Goal: Information Seeking & Learning: Learn about a topic

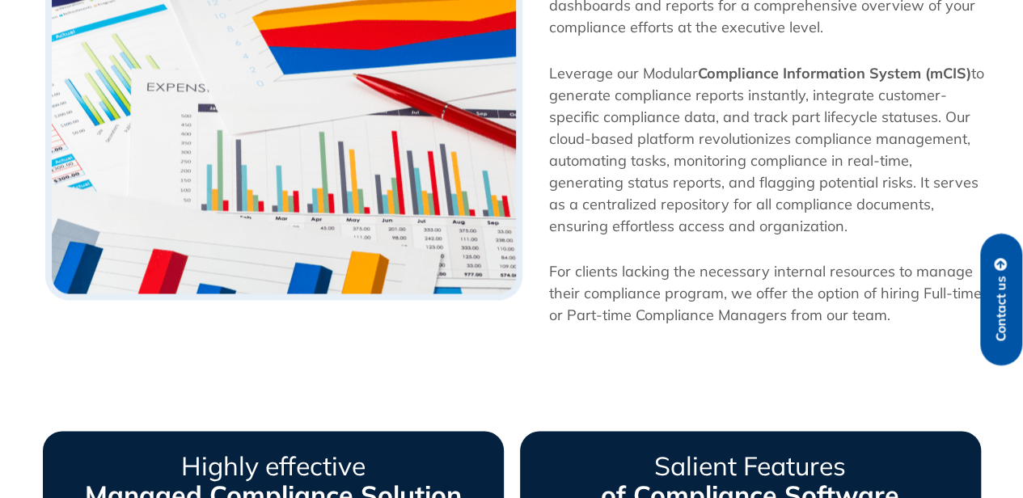
scroll to position [1043, 0]
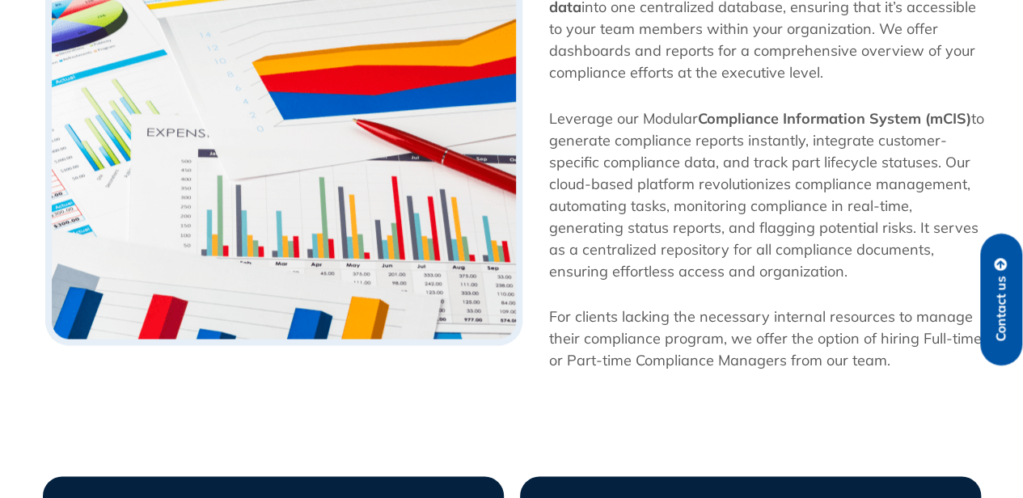
click at [377, 331] on img at bounding box center [283, 151] width 477 height 388
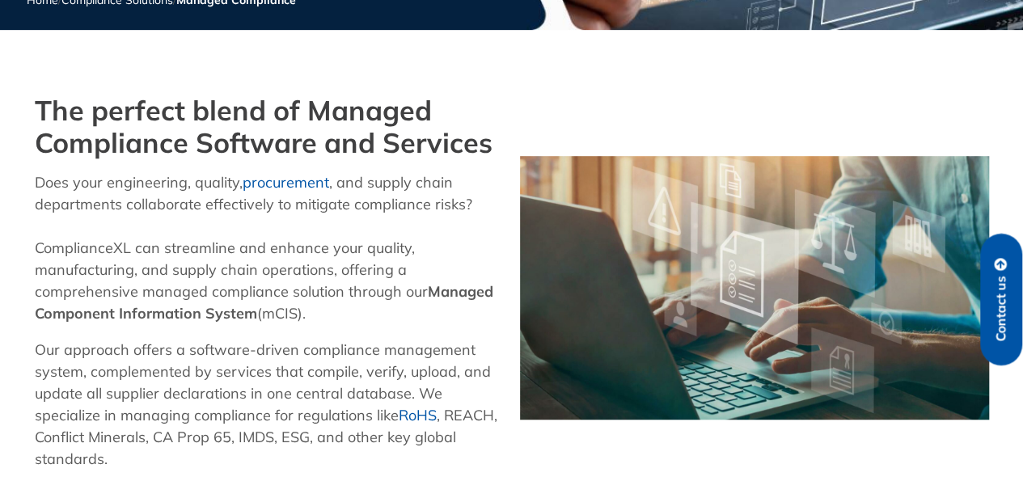
scroll to position [364, 0]
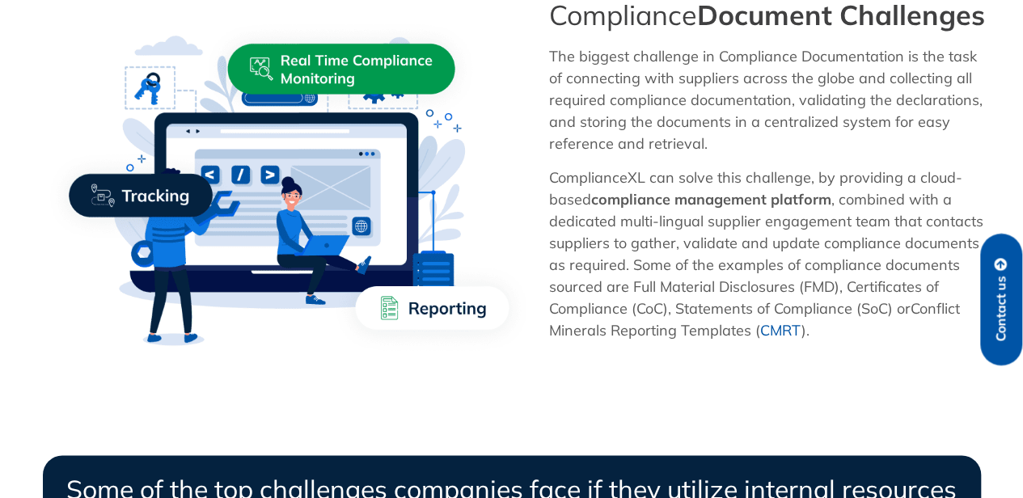
scroll to position [1027, 0]
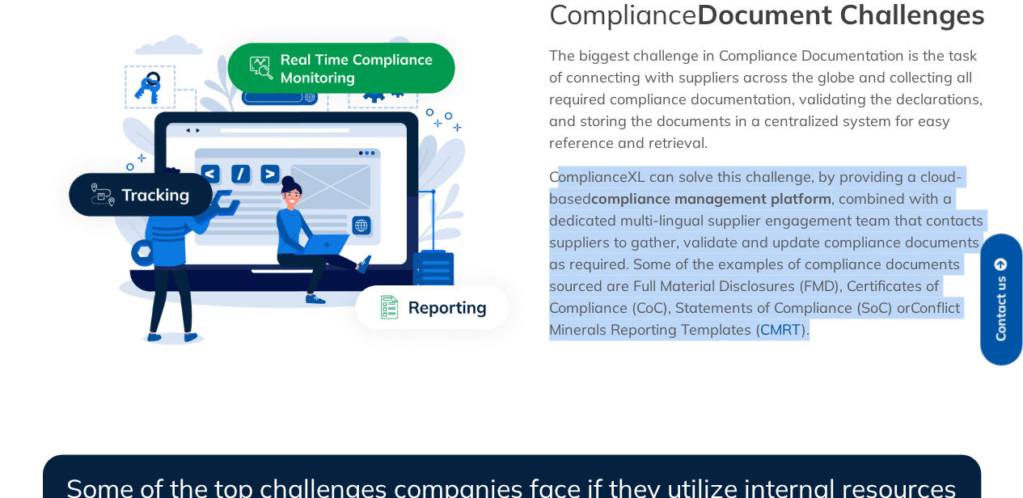
drag, startPoint x: 817, startPoint y: 360, endPoint x: 544, endPoint y: 205, distance: 314.4
click at [544, 205] on div "Compliance Document Challenges The biggest challenge in Compliance Documentatio…" at bounding box center [769, 189] width 456 height 399
copy p "ComplianceXL can solve this challenge, by providing a cloud-based compliance ma…"
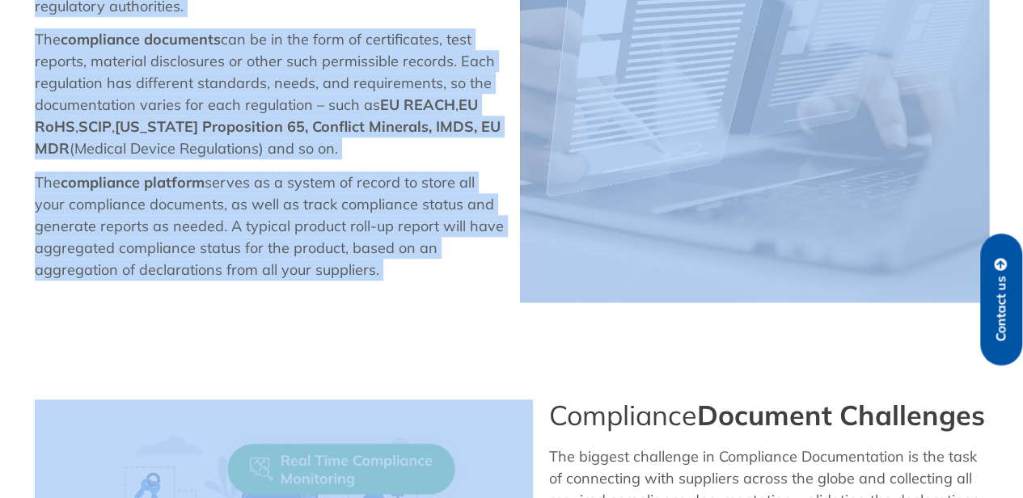
scroll to position [700, 0]
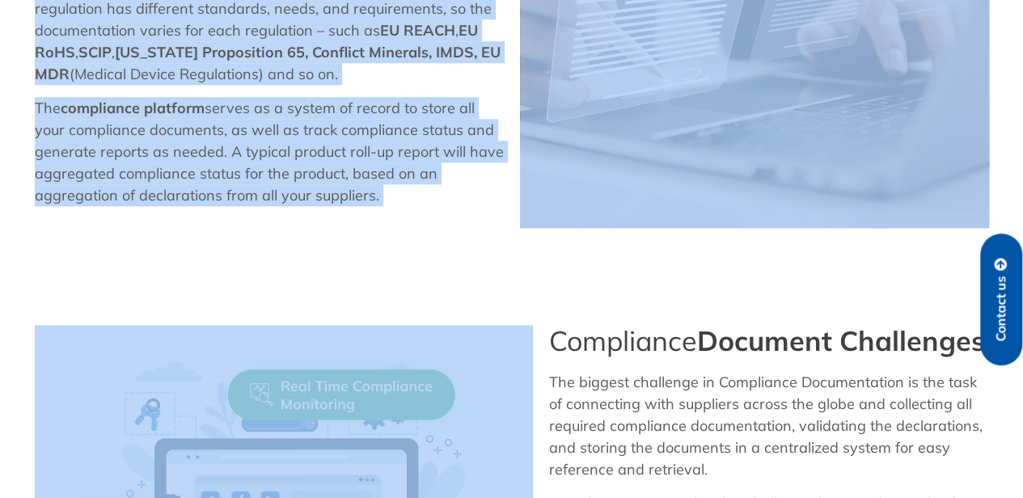
drag, startPoint x: 34, startPoint y: 107, endPoint x: 393, endPoint y: 200, distance: 371.0
copy div "Compliance Document Management Guidance Compliance documentation is a critical …"
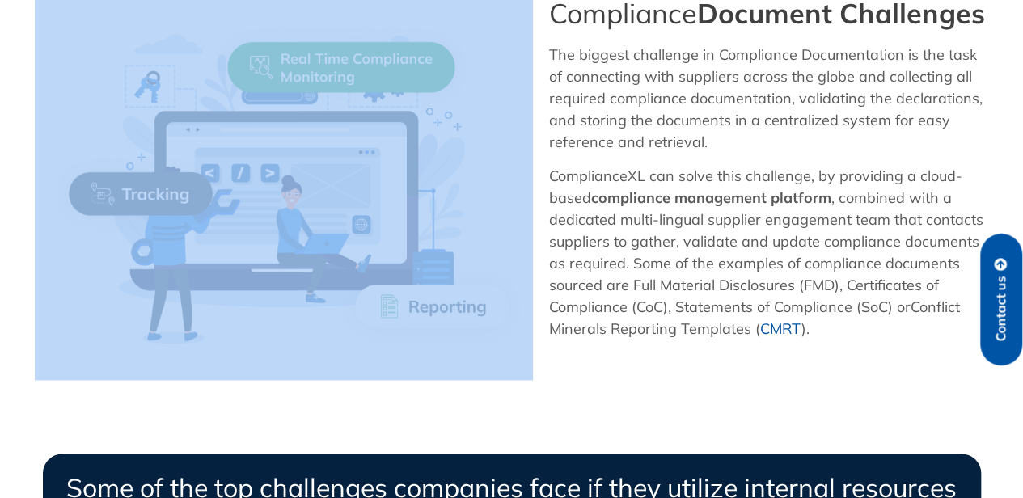
scroll to position [1021, 0]
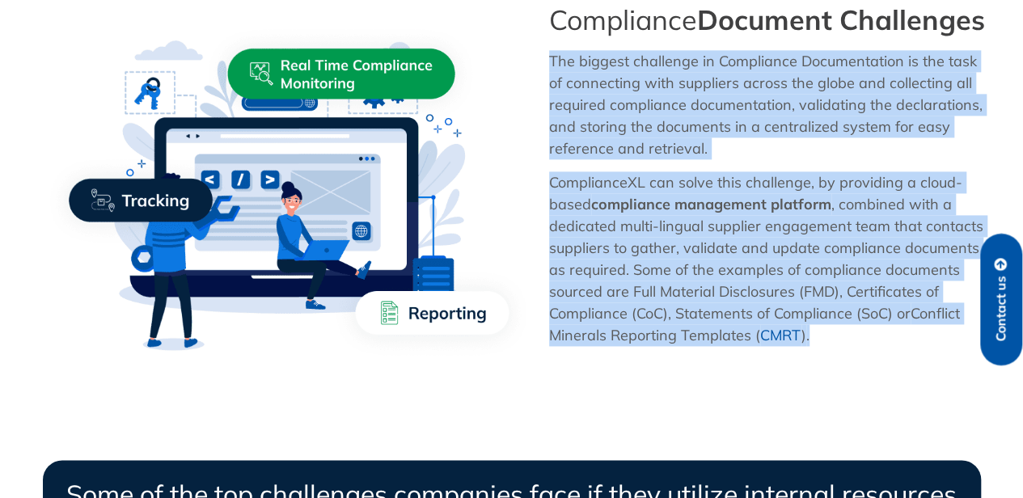
drag, startPoint x: 814, startPoint y: 365, endPoint x: 545, endPoint y: 82, distance: 390.2
click at [545, 82] on div "Compliance Document Challenges The biggest challenge in Compliance Documentatio…" at bounding box center [769, 195] width 456 height 399
copy div "The biggest challenge in Compliance Documentation is the task of connecting wit…"
click at [387, 59] on img at bounding box center [284, 195] width 498 height 383
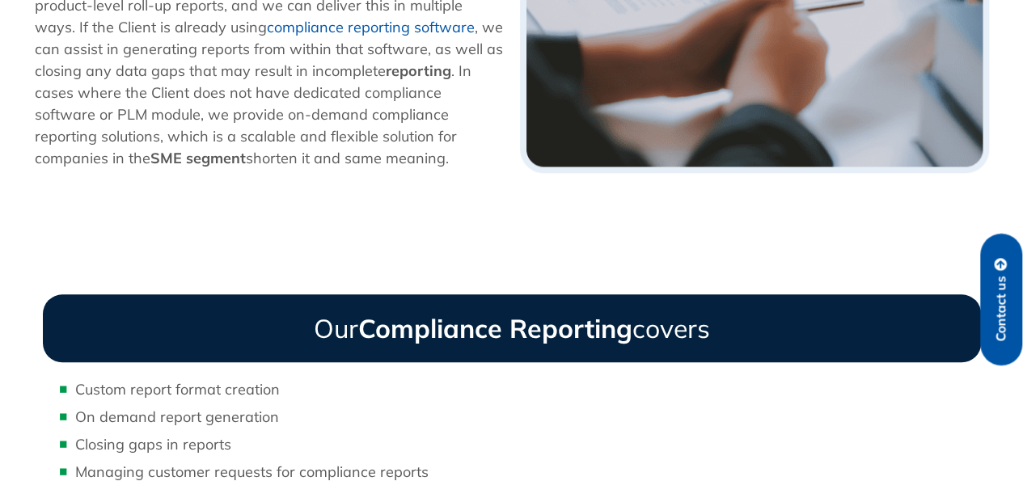
scroll to position [684, 0]
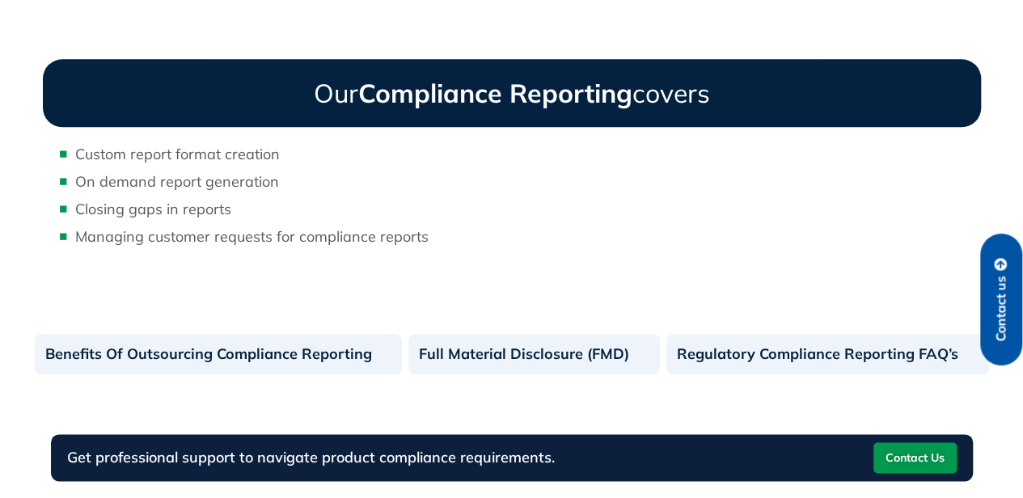
scroll to position [893, 0]
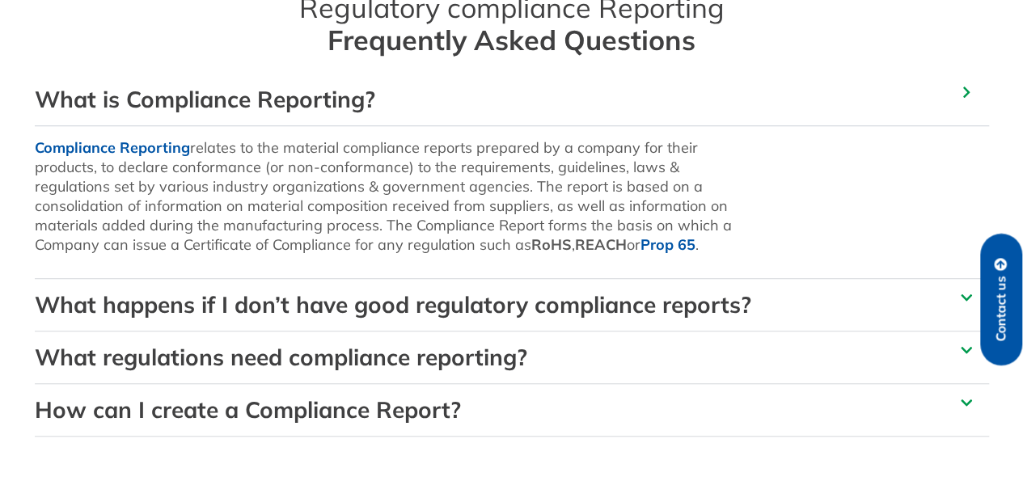
click at [539, 100] on div "What is Compliance Reporting?" at bounding box center [512, 100] width 954 height 52
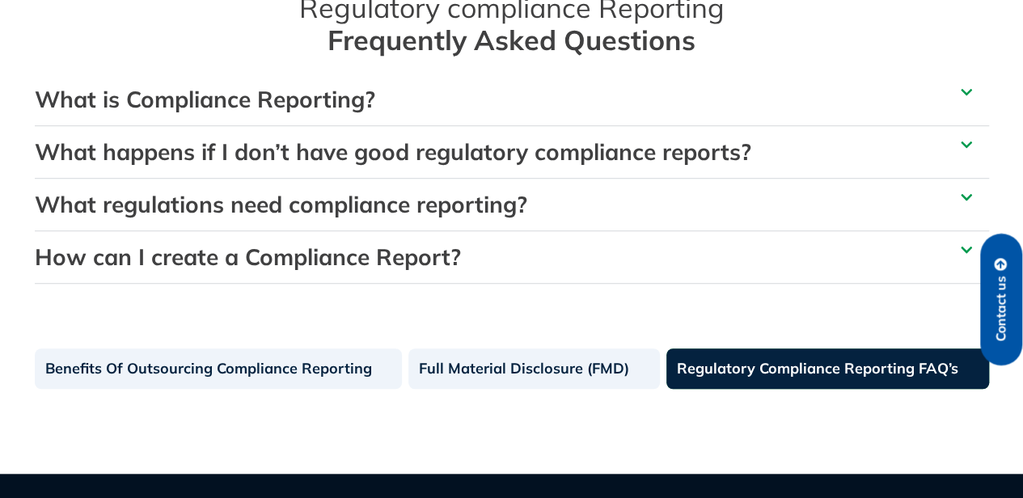
click at [539, 100] on div "What is Compliance Reporting?" at bounding box center [512, 100] width 954 height 52
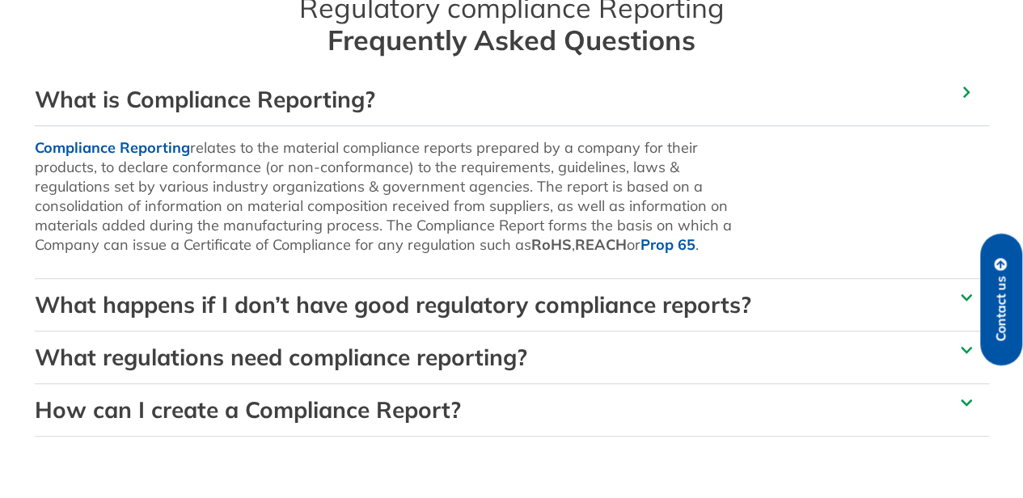
click at [497, 302] on link "What happens if I don’t have good regulatory compliance reports?" at bounding box center [393, 304] width 717 height 28
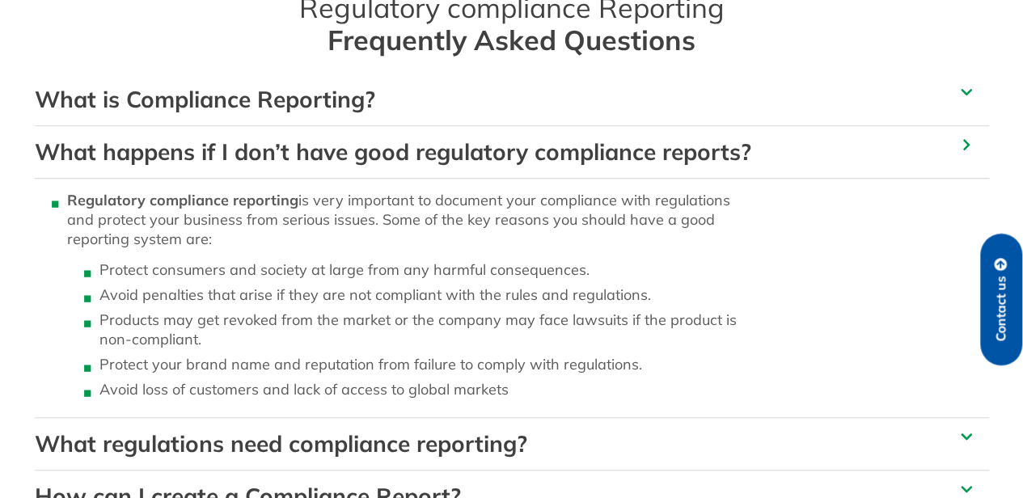
click at [539, 148] on link "What happens if I don’t have good regulatory compliance reports?" at bounding box center [393, 151] width 717 height 28
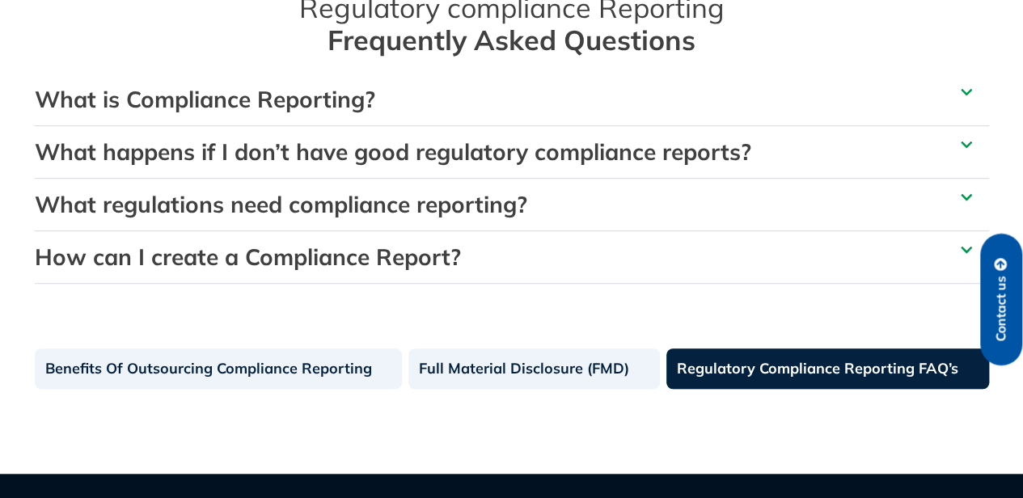
click at [545, 148] on link "What happens if I don’t have good regulatory compliance reports?" at bounding box center [393, 151] width 717 height 28
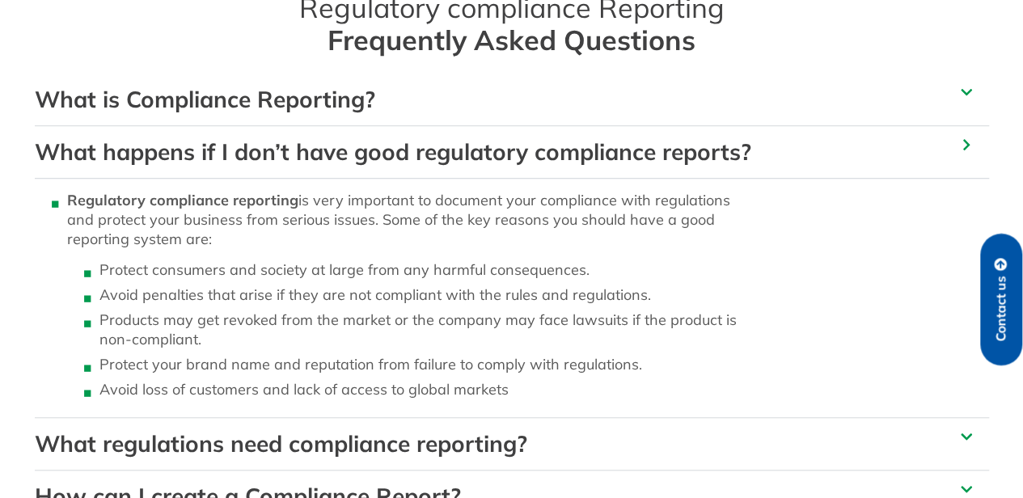
click at [553, 106] on div "What is Compliance Reporting?" at bounding box center [512, 100] width 954 height 52
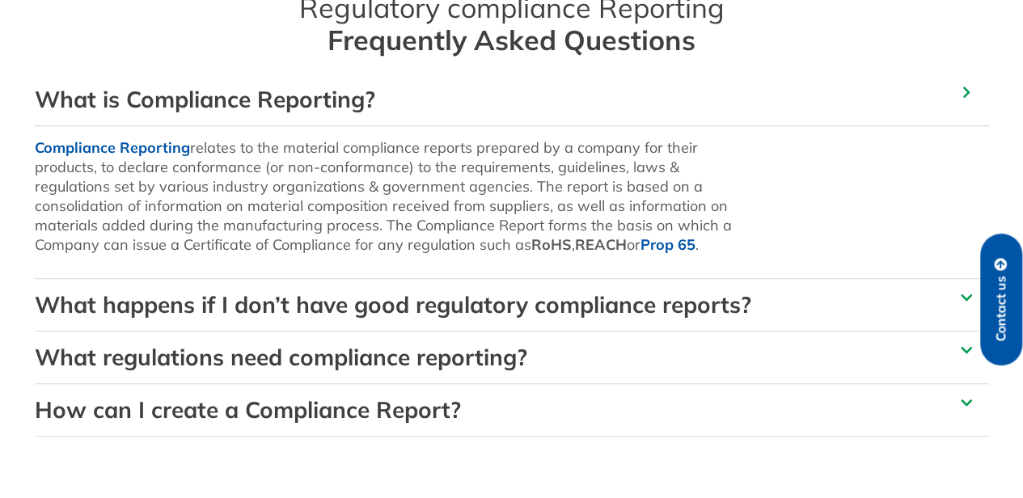
click at [455, 362] on link "What regulations need compliance reporting?" at bounding box center [281, 357] width 493 height 28
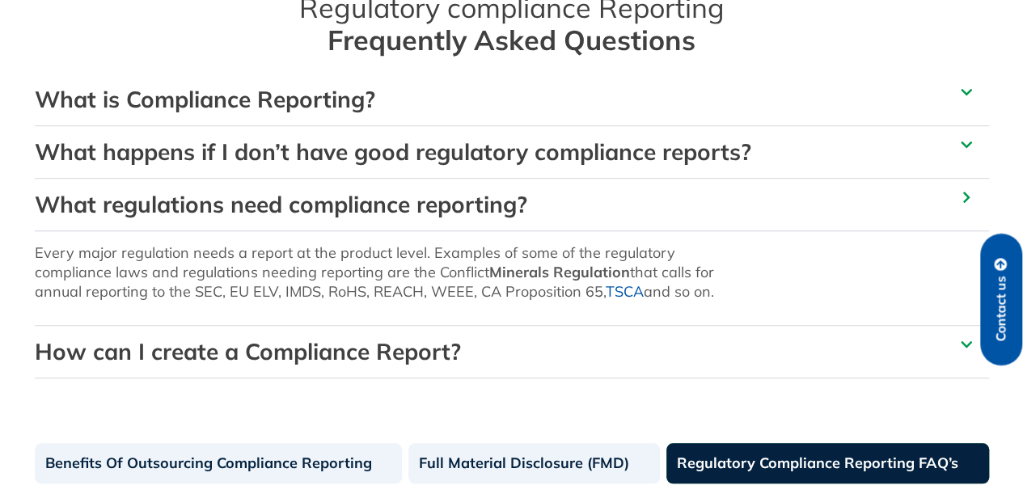
click at [386, 360] on link "How can I create a Compliance Report?" at bounding box center [248, 351] width 426 height 28
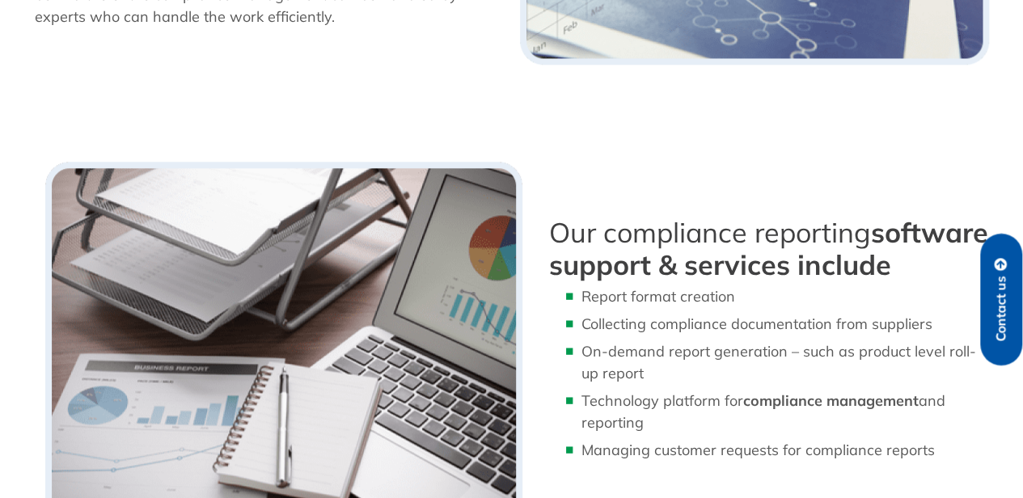
scroll to position [971, 0]
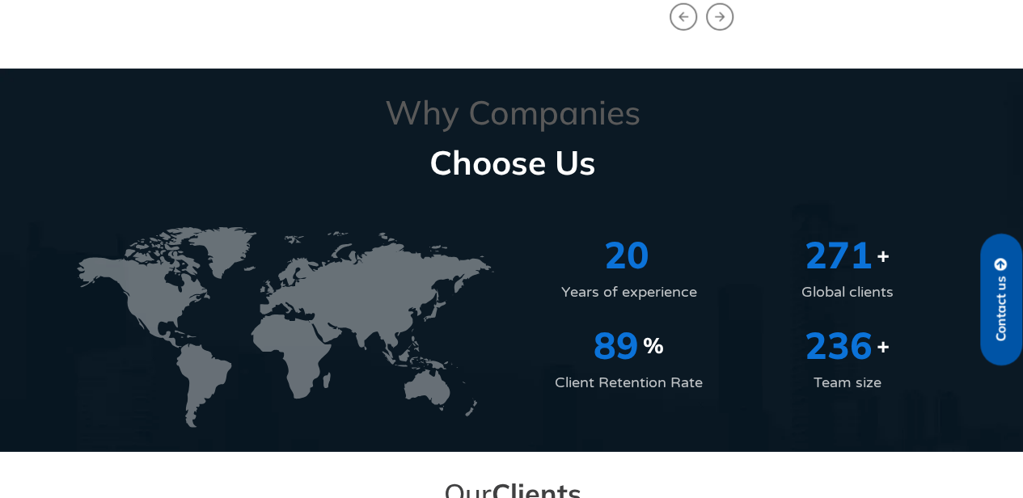
scroll to position [2278, 0]
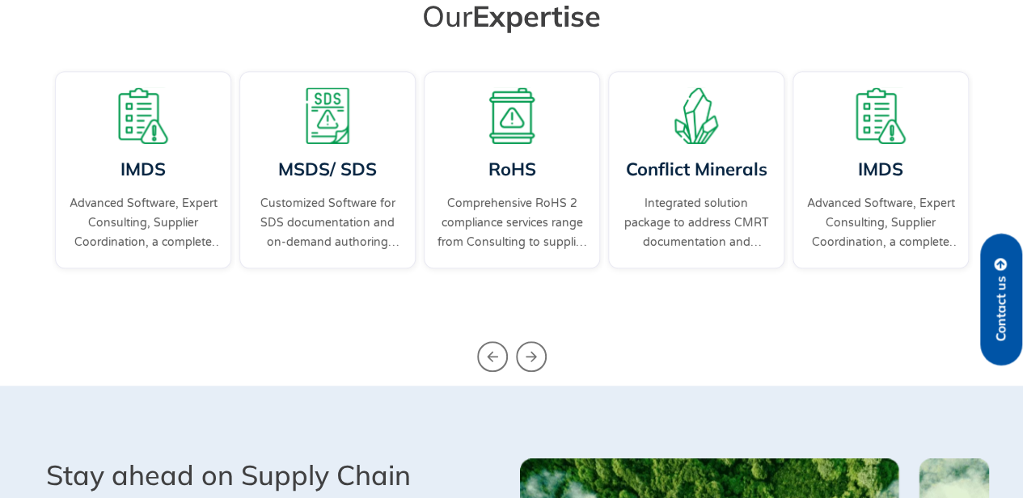
click at [542, 343] on icon "Next slide" at bounding box center [531, 356] width 31 height 31
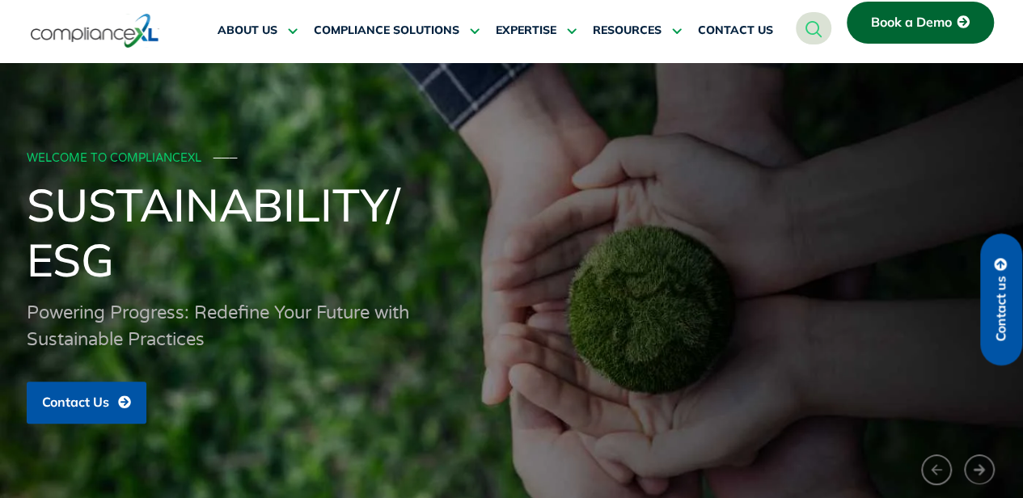
scroll to position [0, 0]
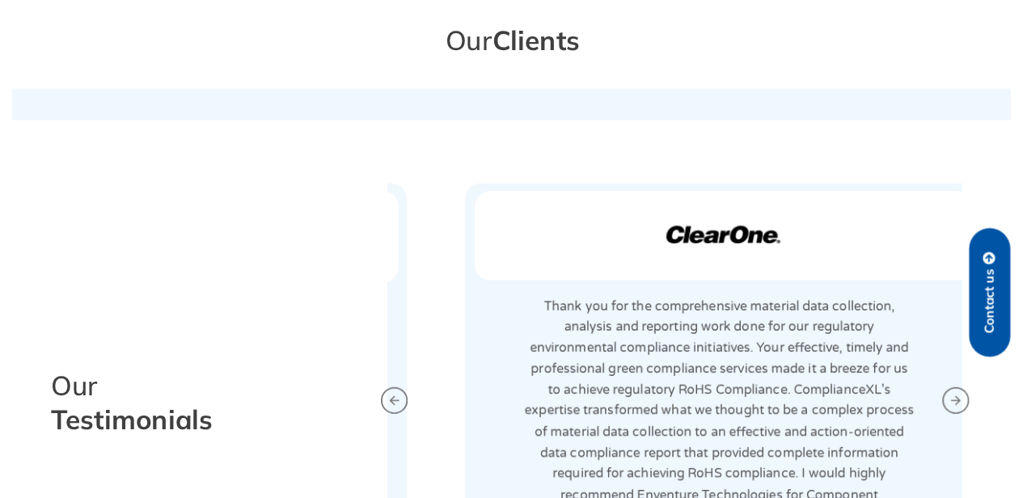
scroll to position [2729, 0]
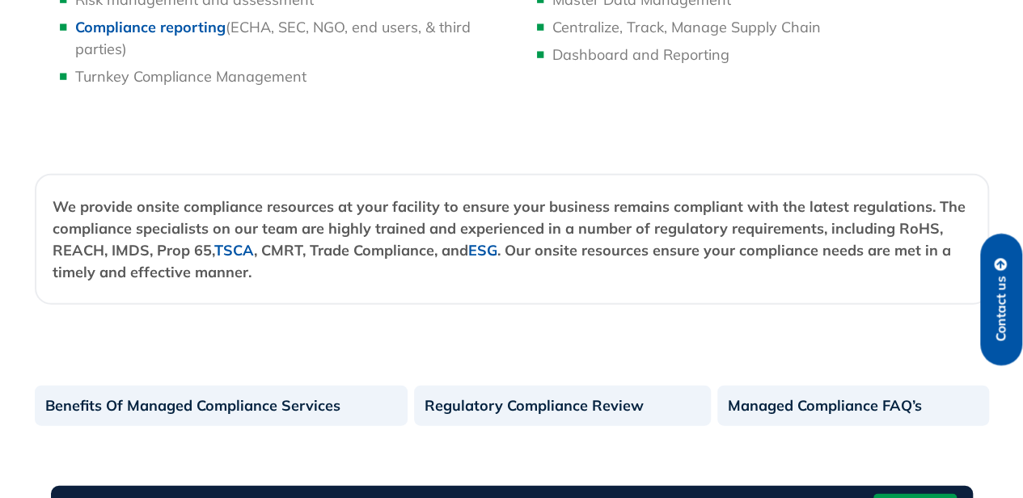
scroll to position [2237, 0]
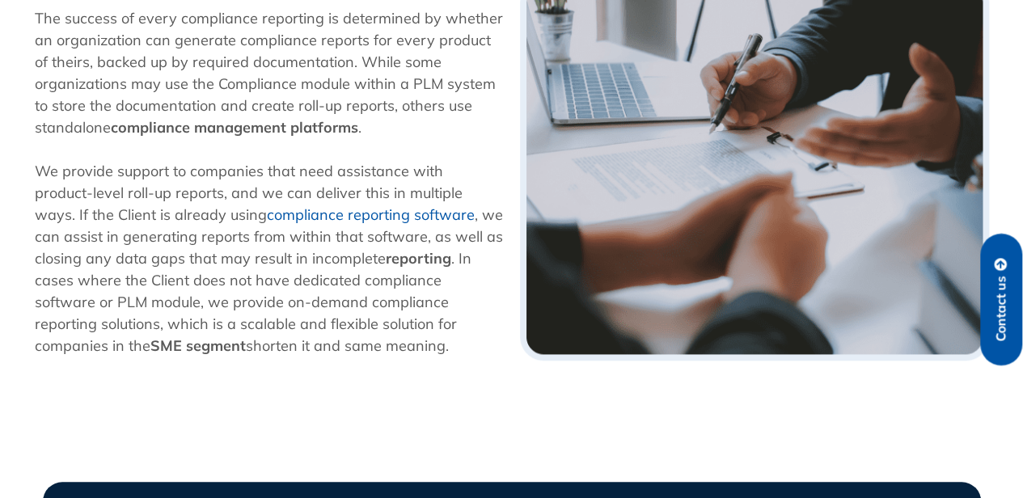
scroll to position [497, 0]
click at [372, 404] on div "Compliance Reporting Navigating Regulations, Ensuring Excellence Talk to an Exp…" at bounding box center [511, 256] width 1023 height 1362
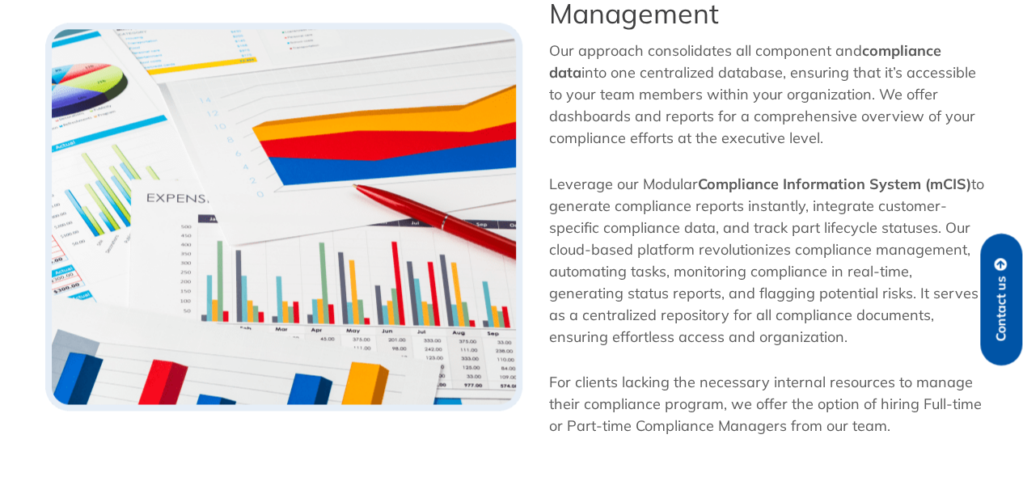
scroll to position [1423, 0]
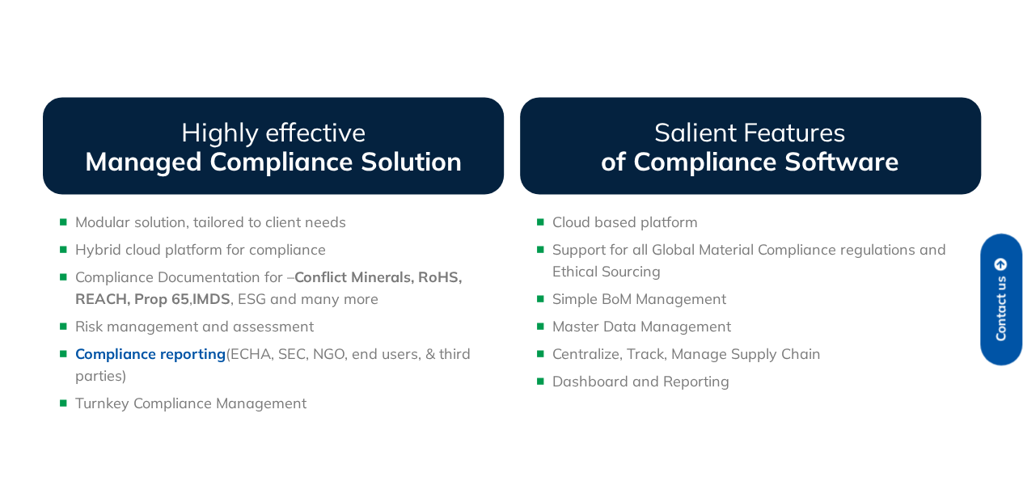
click at [356, 256] on li "Hybrid cloud platform for compliance" at bounding box center [289, 249] width 429 height 22
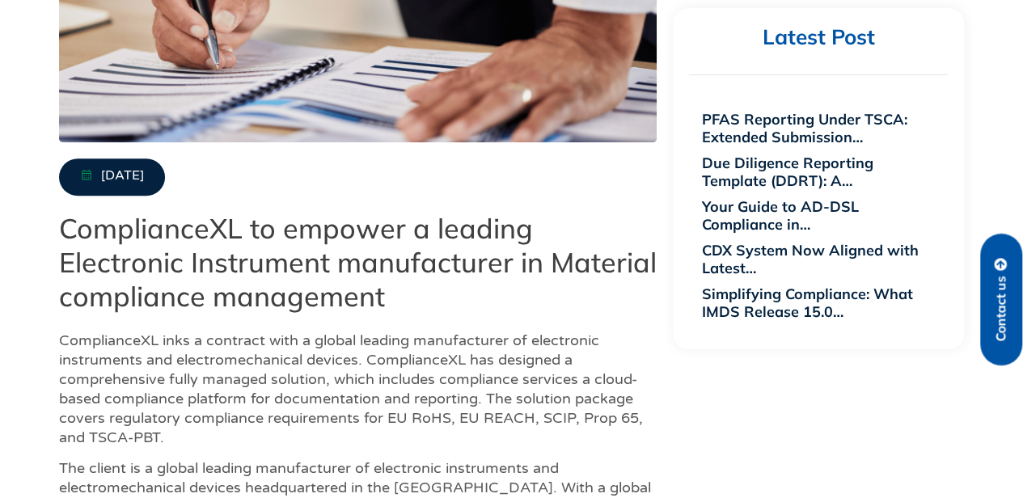
scroll to position [548, 0]
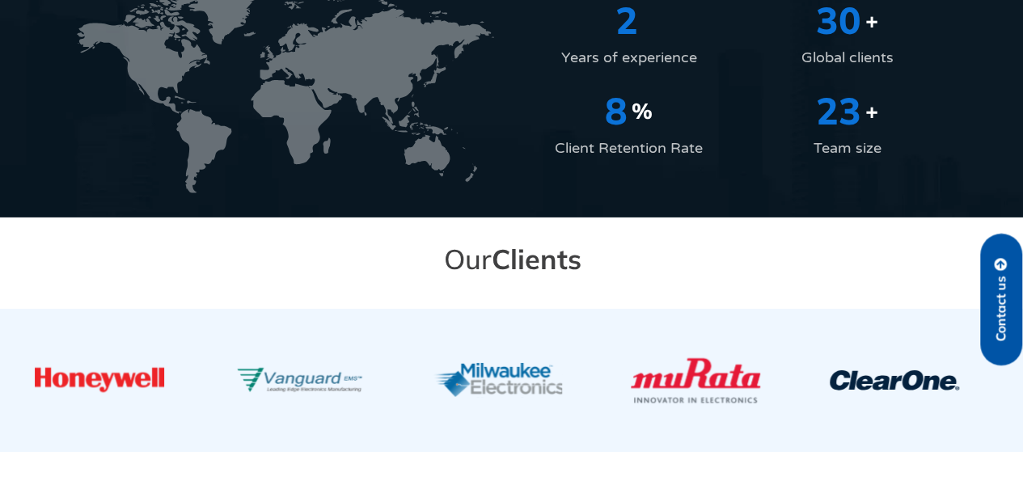
scroll to position [2326, 0]
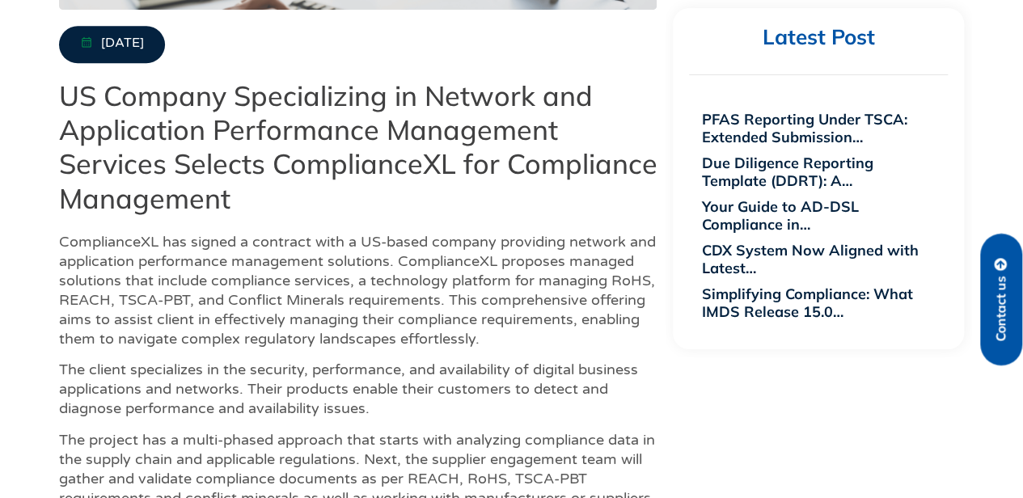
scroll to position [1003, 0]
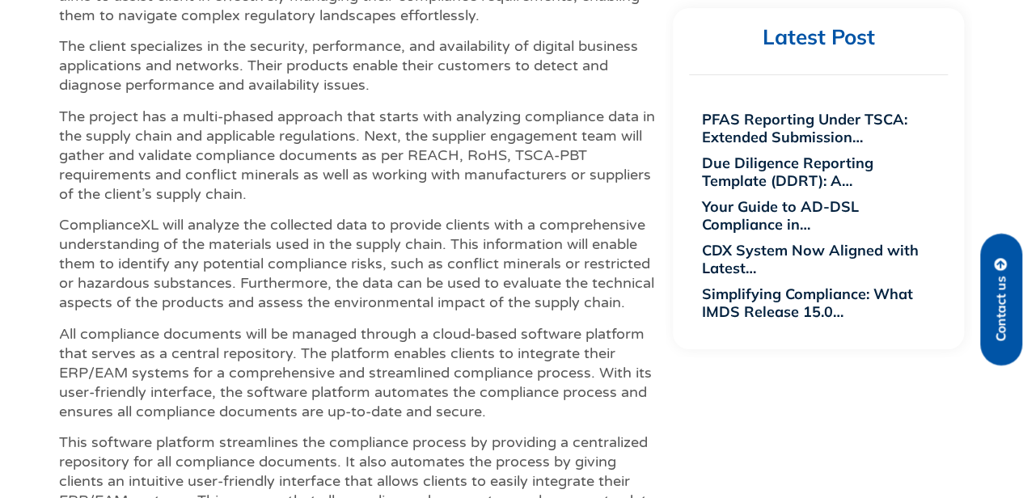
click at [75, 489] on p "This software platform streamlines the compliance process by providing a centra…" at bounding box center [358, 481] width 599 height 97
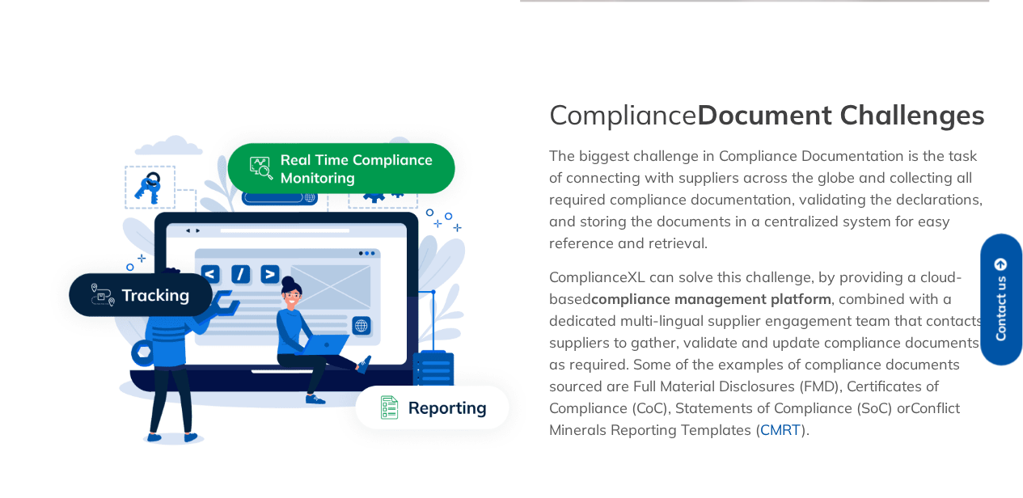
scroll to position [894, 0]
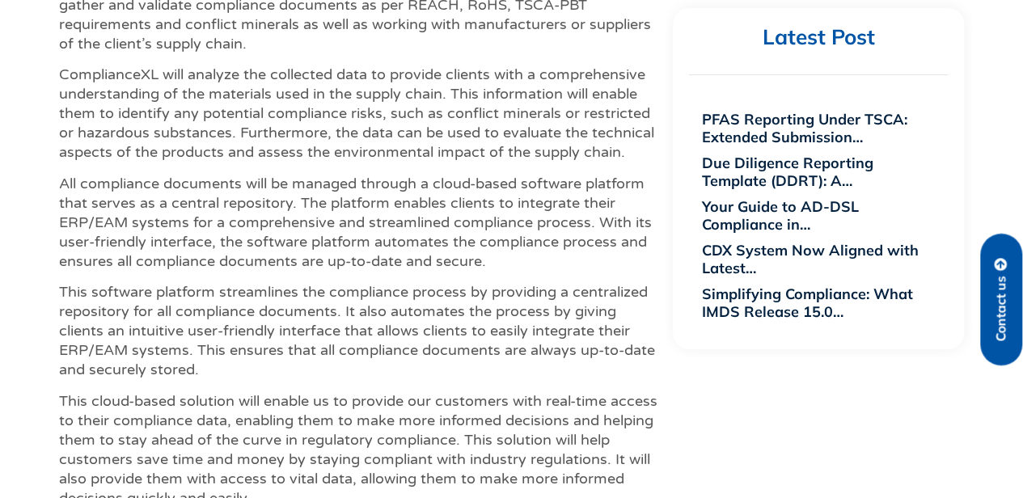
scroll to position [1157, 0]
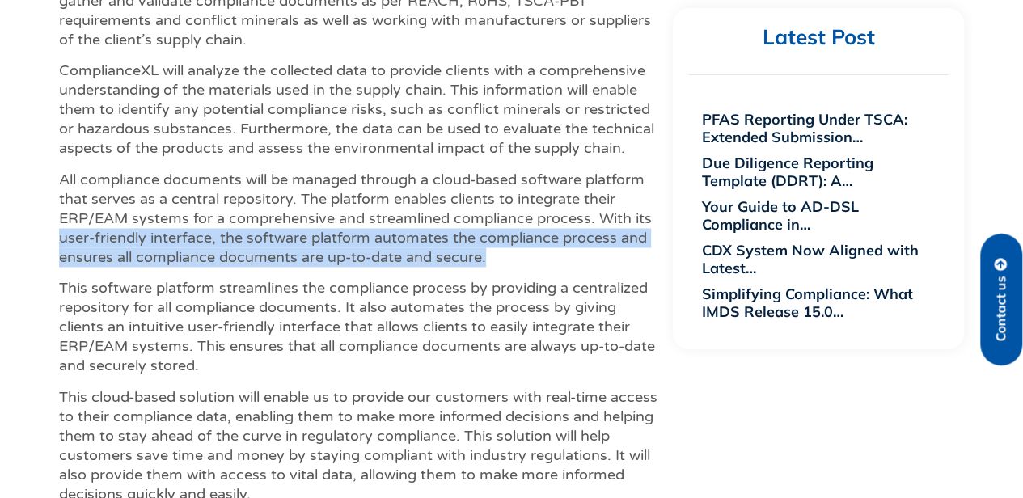
drag, startPoint x: 488, startPoint y: 256, endPoint x: 61, endPoint y: 232, distance: 426.9
click at [61, 232] on p "All compliance documents will be managed through a cloud-based software platfor…" at bounding box center [358, 218] width 599 height 97
copy p "user-friendly interface, the software platform automates the compliance process…"
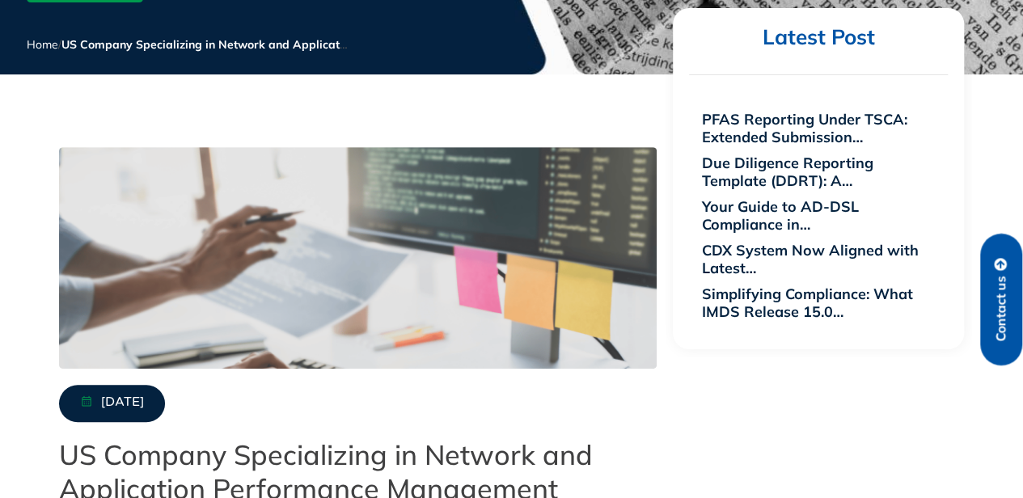
scroll to position [510, 0]
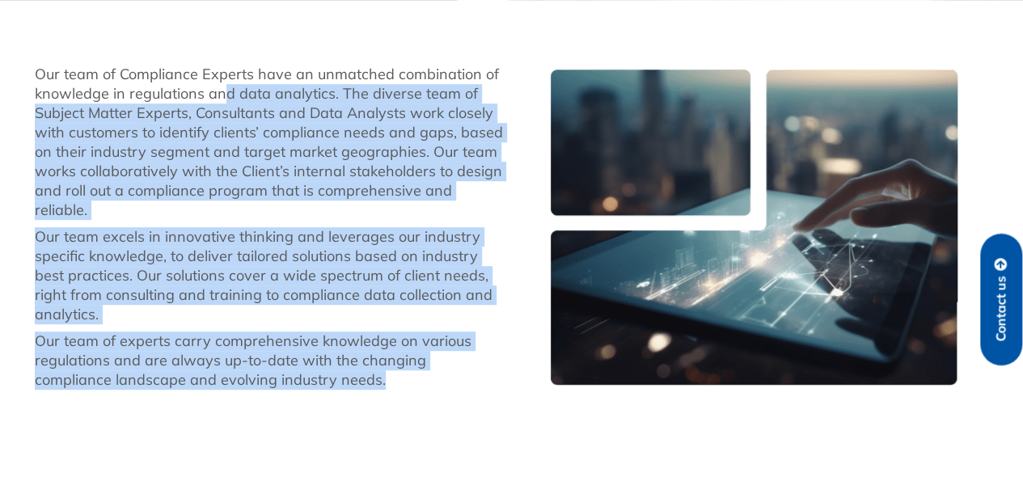
scroll to position [243, 0]
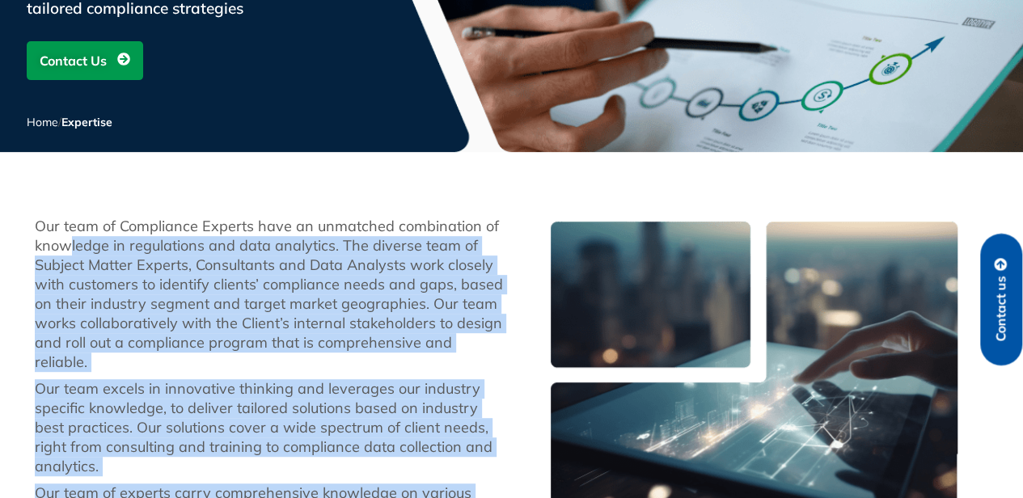
drag, startPoint x: 325, startPoint y: 277, endPoint x: 128, endPoint y: 260, distance: 198.0
click at [92, 253] on div "Our team of Compliance Experts have an unmatched combination of knowledge in re…" at bounding box center [269, 379] width 485 height 341
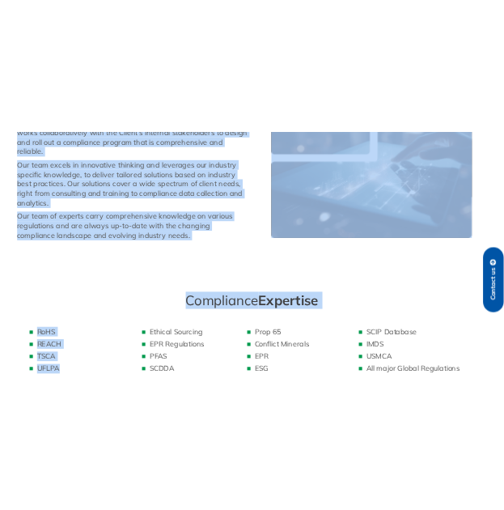
scroll to position [566, 0]
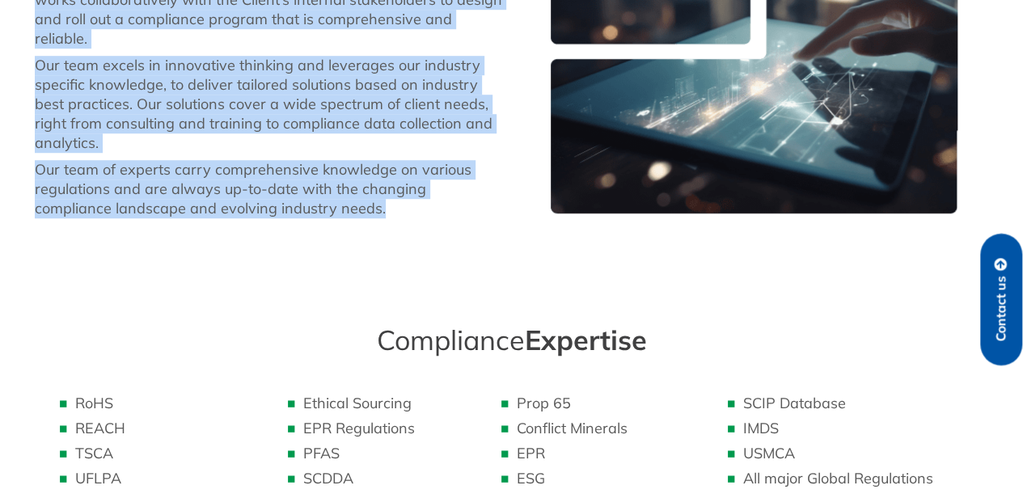
drag, startPoint x: 37, startPoint y: 231, endPoint x: 306, endPoint y: 205, distance: 269.8
click at [306, 205] on div "Our team of Compliance Experts have an unmatched combination of knowledge in re…" at bounding box center [269, 55] width 485 height 341
copy div "Our team of Compliance Experts have an unmatched combination of knowledge in re…"
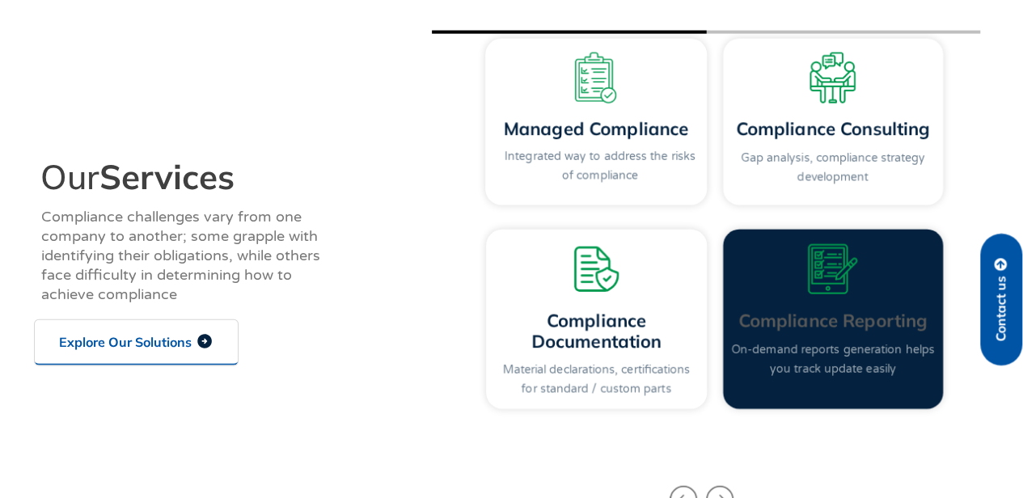
scroll to position [1792, 0]
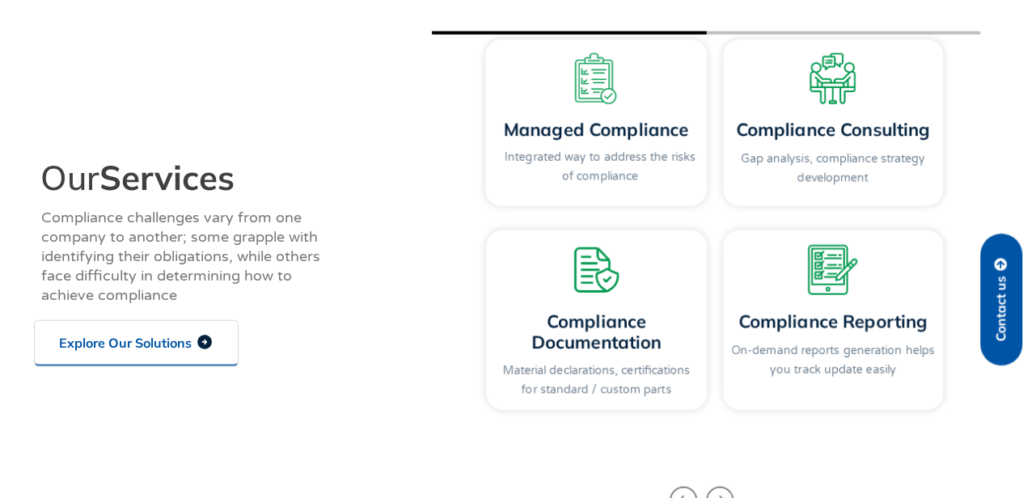
click at [887, 35] on div "Management Compliance Managed Compliance Integrated way to address the risks of…" at bounding box center [706, 225] width 489 height 387
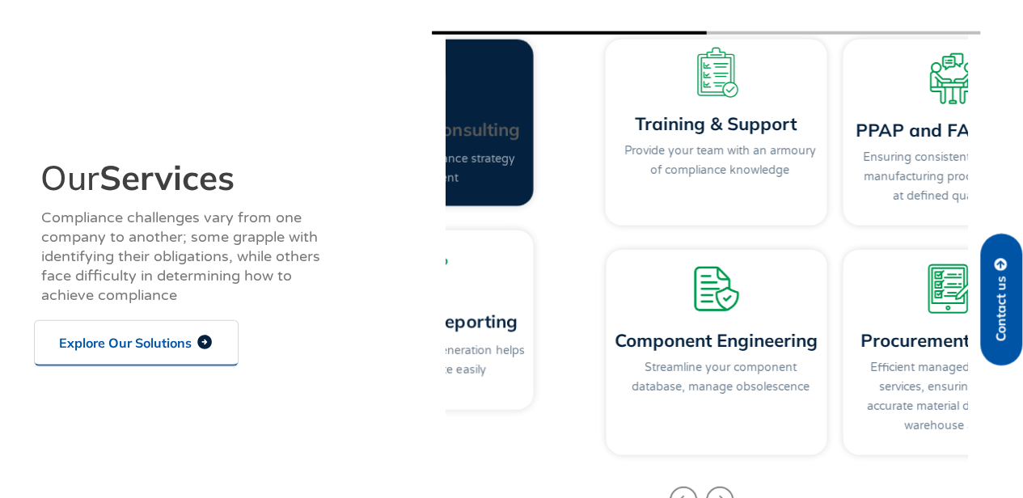
click at [458, 248] on div "Management Compliance Managed Compliance Integrated way to address the risks of…" at bounding box center [296, 225] width 489 height 387
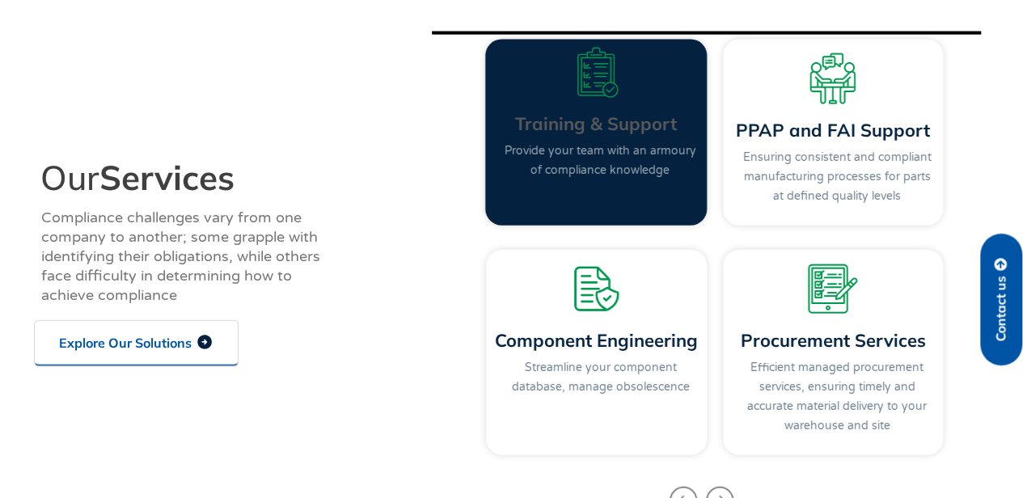
click at [558, 123] on link "Training & Support" at bounding box center [595, 123] width 162 height 23
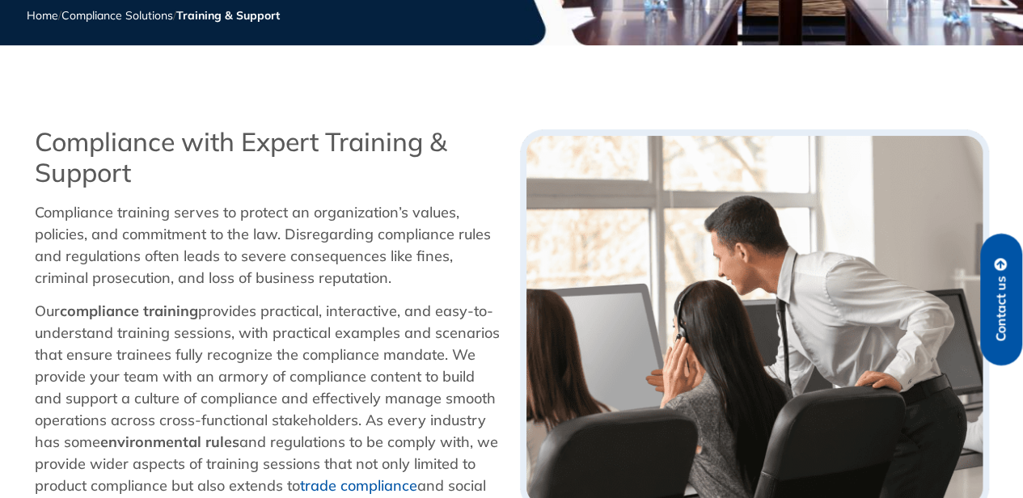
scroll to position [188, 0]
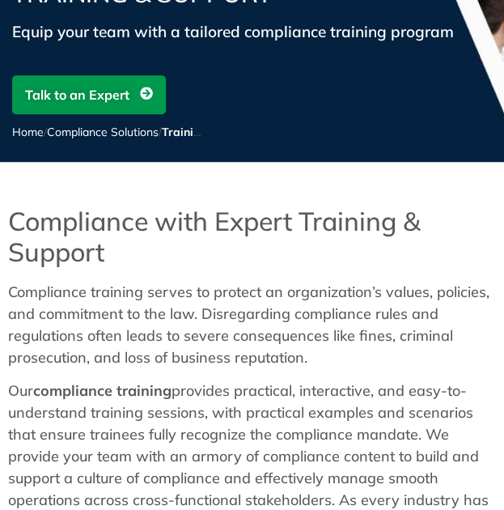
click at [323, 302] on p "Compliance training serves to protect an organization’s values, policies, and c…" at bounding box center [252, 324] width 488 height 87
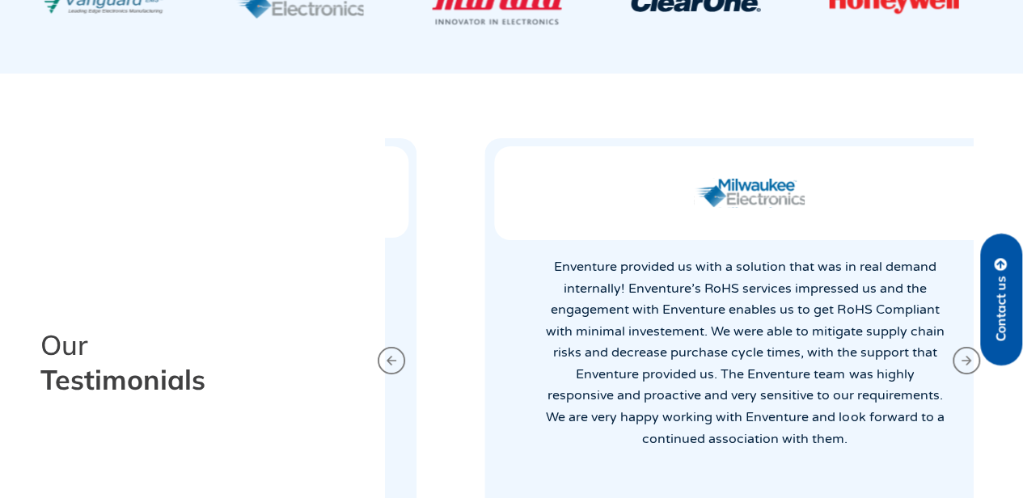
scroll to position [2891, 0]
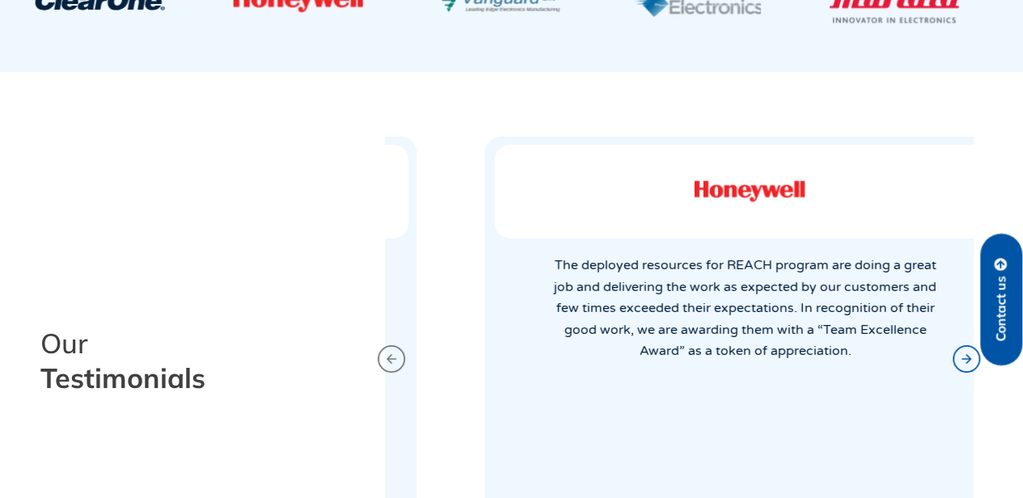
click at [971, 353] on icon "Next slide" at bounding box center [966, 358] width 27 height 27
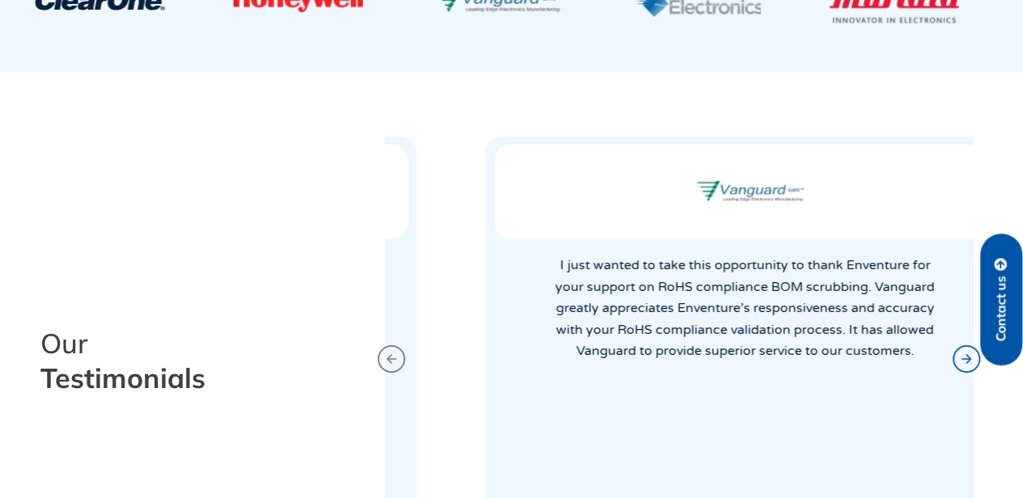
click at [971, 353] on icon "Next slide" at bounding box center [966, 358] width 27 height 27
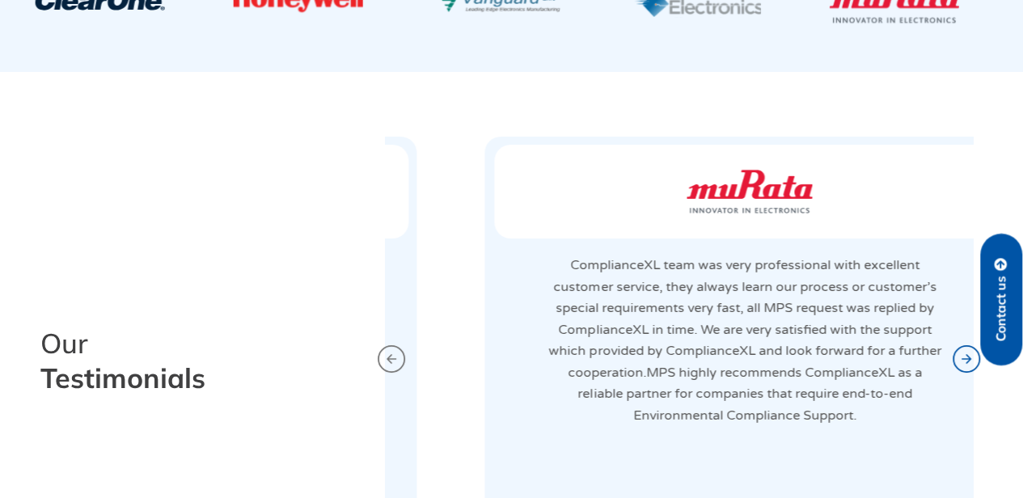
click at [971, 353] on icon "Next slide" at bounding box center [966, 358] width 27 height 27
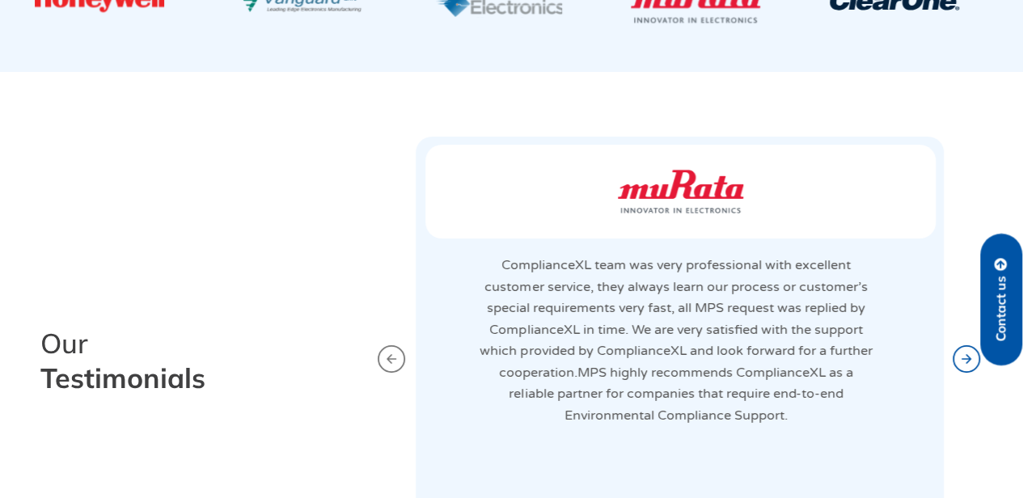
click at [971, 353] on icon "Next slide" at bounding box center [966, 358] width 27 height 27
click at [971, 353] on icon "Next slide" at bounding box center [966, 359] width 11 height 21
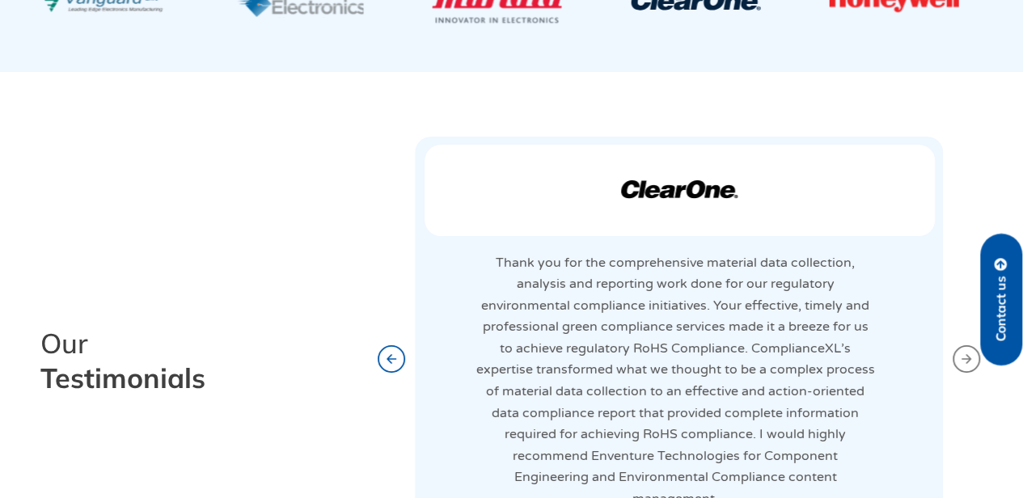
click at [387, 365] on icon "Previous slide" at bounding box center [391, 358] width 27 height 27
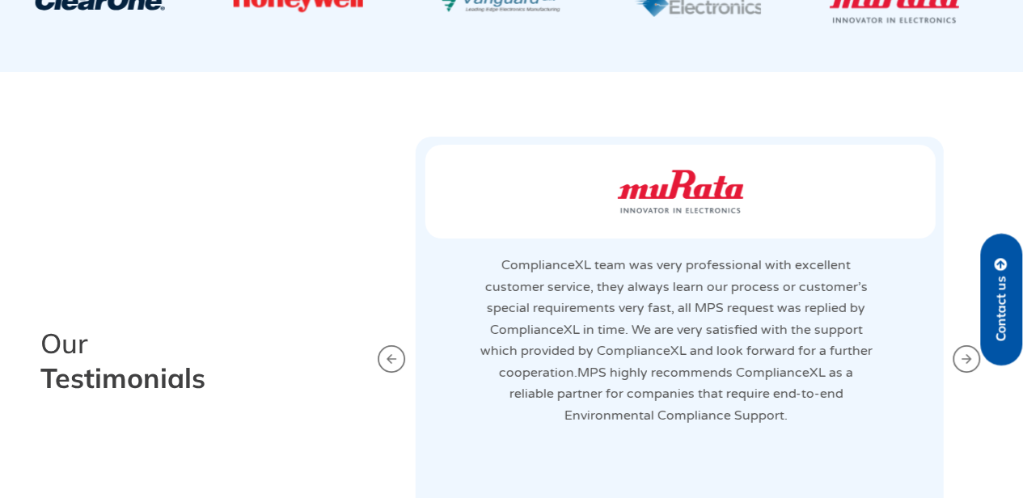
click at [692, 262] on p "ComplianceXL team was very professional with excellent customer service, they a…" at bounding box center [676, 341] width 400 height 172
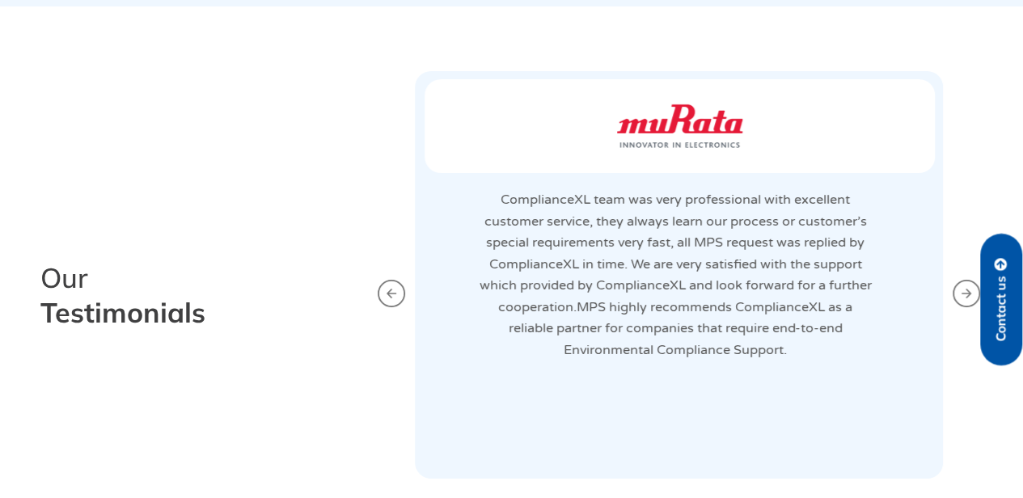
scroll to position [2971, 0]
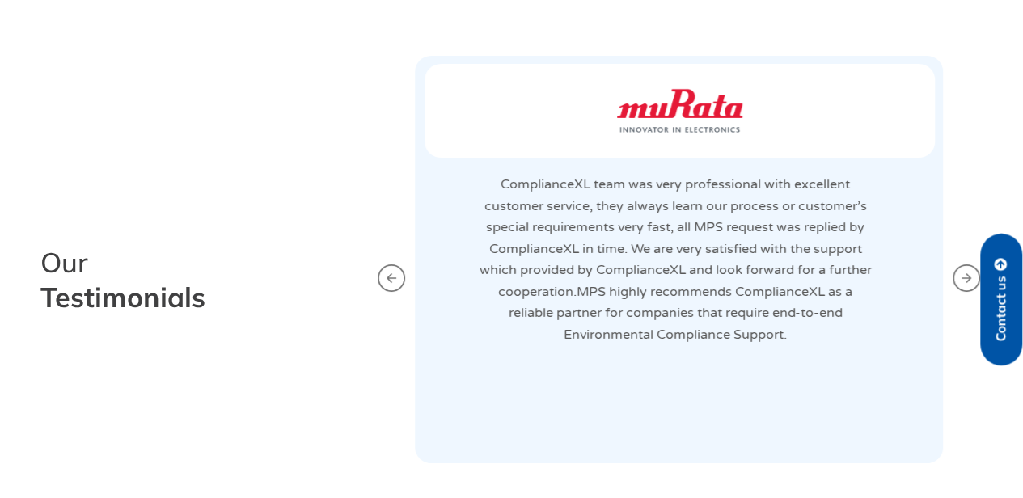
click at [676, 116] on img "1 / 5" at bounding box center [680, 111] width 125 height 94
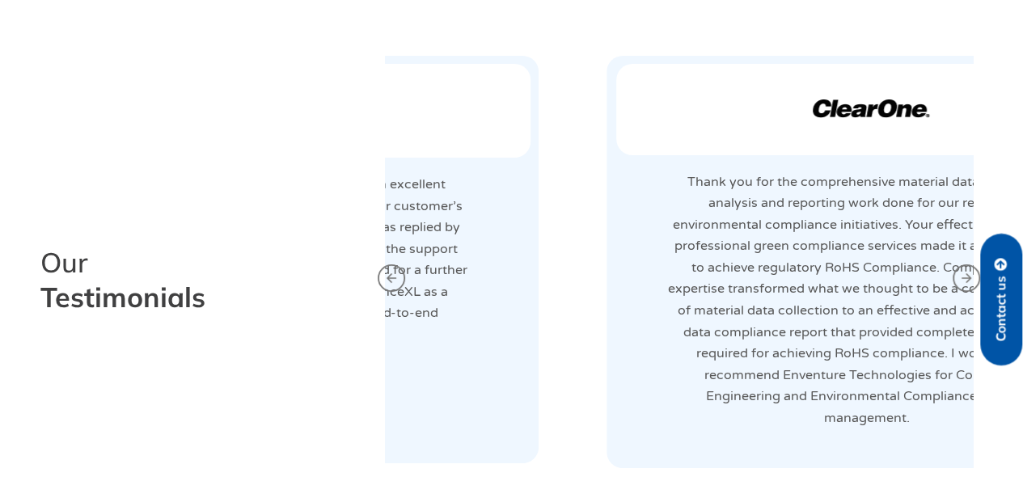
click at [318, 290] on div "Our Testimonials I just wanted to take this opportunity to thank Enventure for …" at bounding box center [512, 278] width 971 height 493
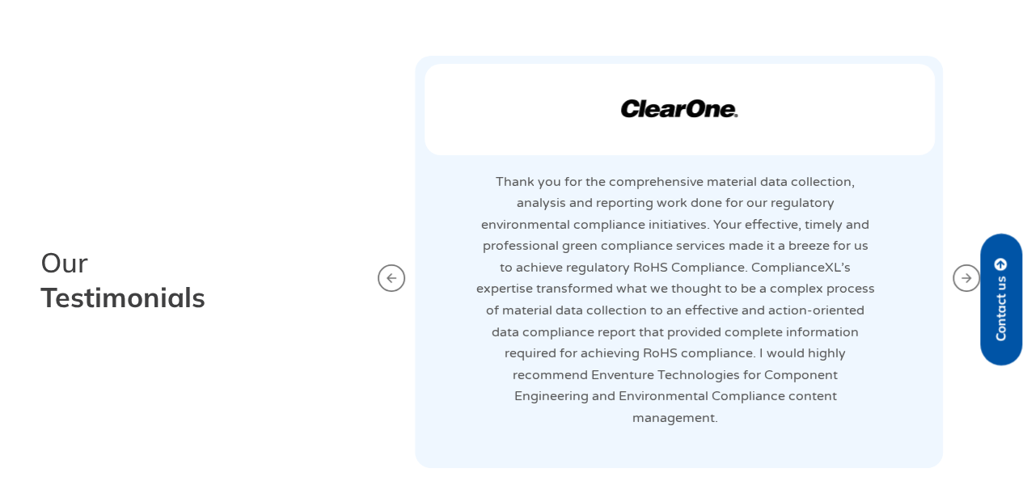
click at [636, 271] on p "Thank you for the comprehensive material data collection, analysis and reportin…" at bounding box center [676, 300] width 400 height 258
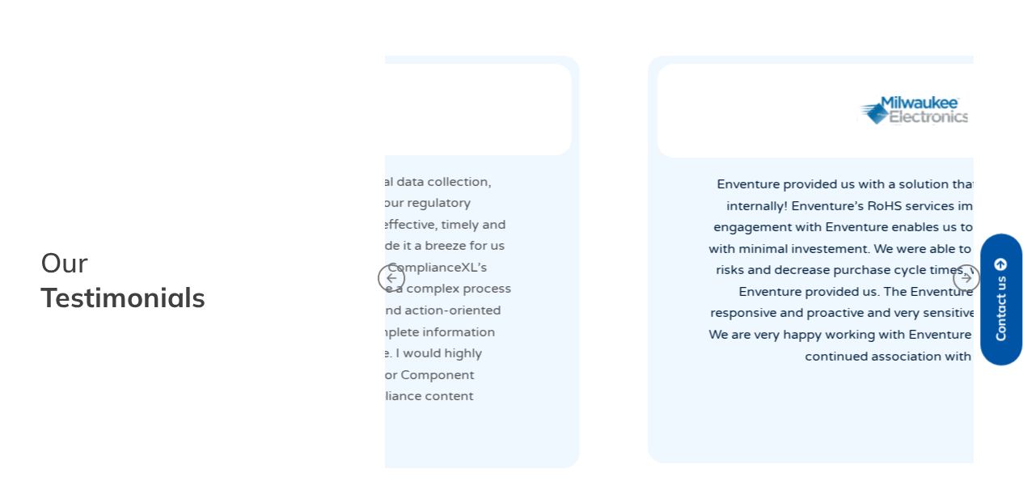
click at [388, 316] on p "Thank you for the comprehensive material data collection, analysis and reportin…" at bounding box center [312, 300] width 400 height 258
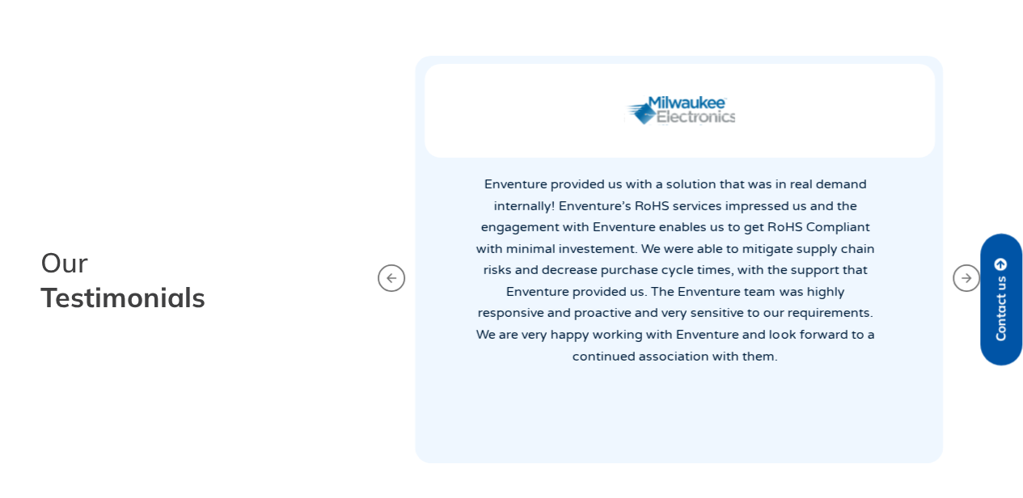
click at [505, 308] on div "Enventure provided us with a solution that was in real demand internally! Enven…" at bounding box center [680, 270] width 408 height 193
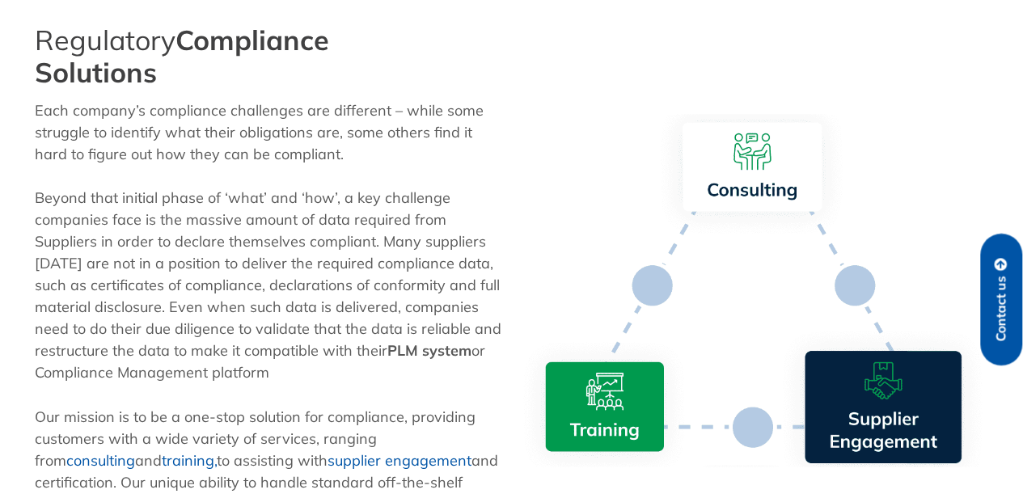
scroll to position [390, 0]
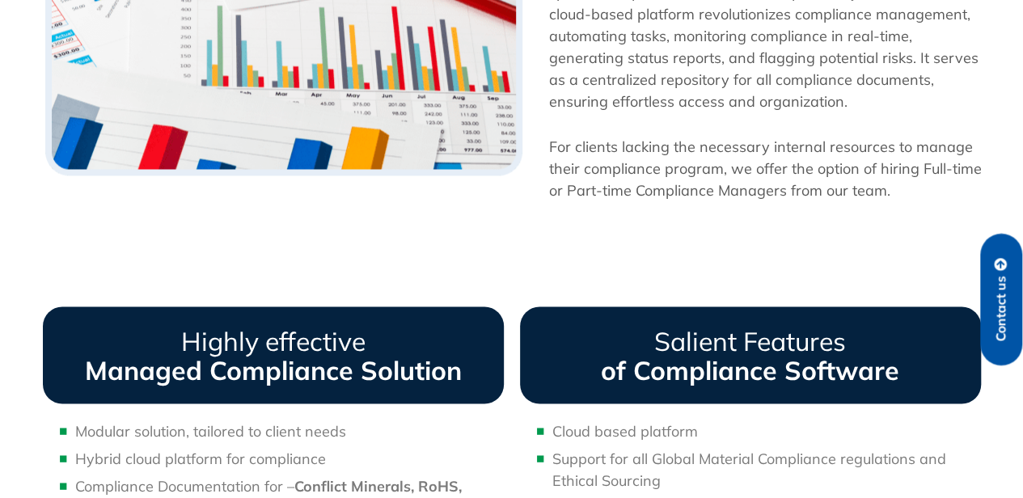
scroll to position [1537, 0]
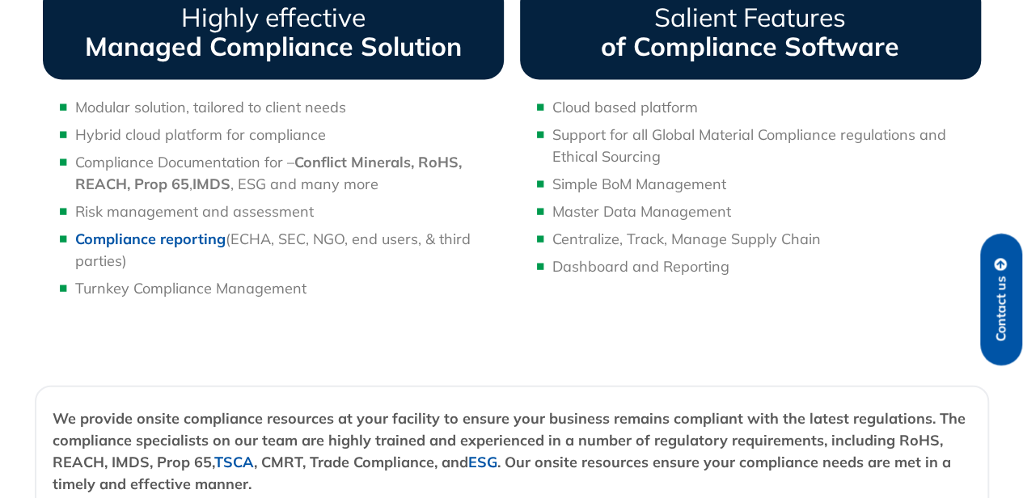
click at [424, 187] on li "Compliance Documentation for – Conflict Minerals, RoHS, REACH, Prop 65 , IMDS ,…" at bounding box center [289, 173] width 429 height 44
drag, startPoint x: 834, startPoint y: 222, endPoint x: 797, endPoint y: 196, distance: 45.1
click at [834, 222] on ul "Cloud based platform Support for all Global Material Compliance regulations and…" at bounding box center [750, 186] width 461 height 181
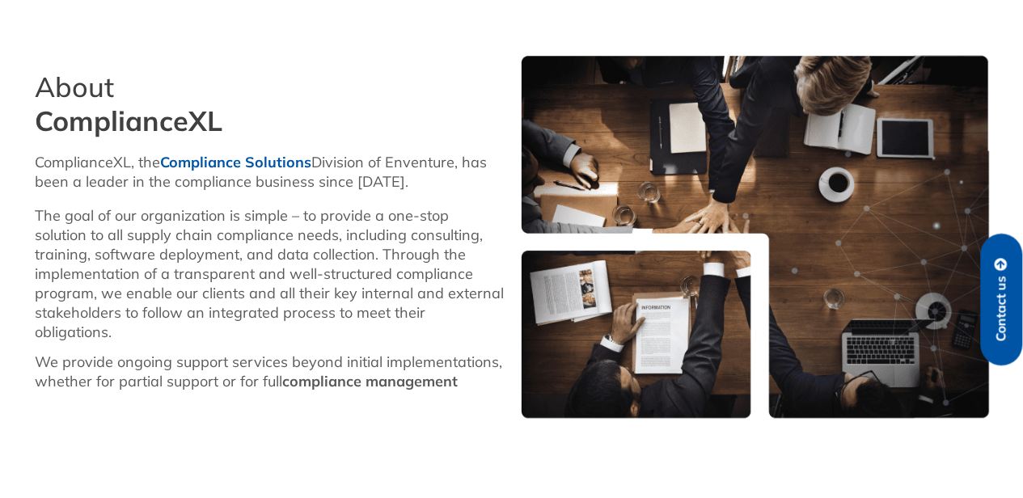
scroll to position [1265, 0]
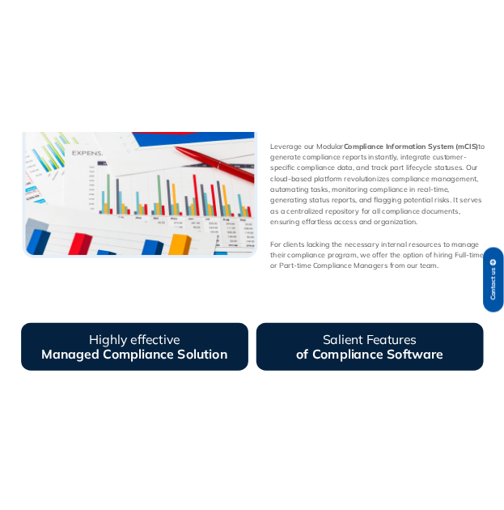
scroll to position [429, 0]
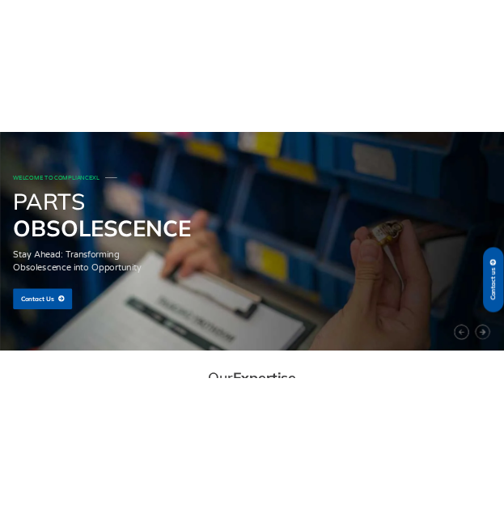
scroll to position [73, 0]
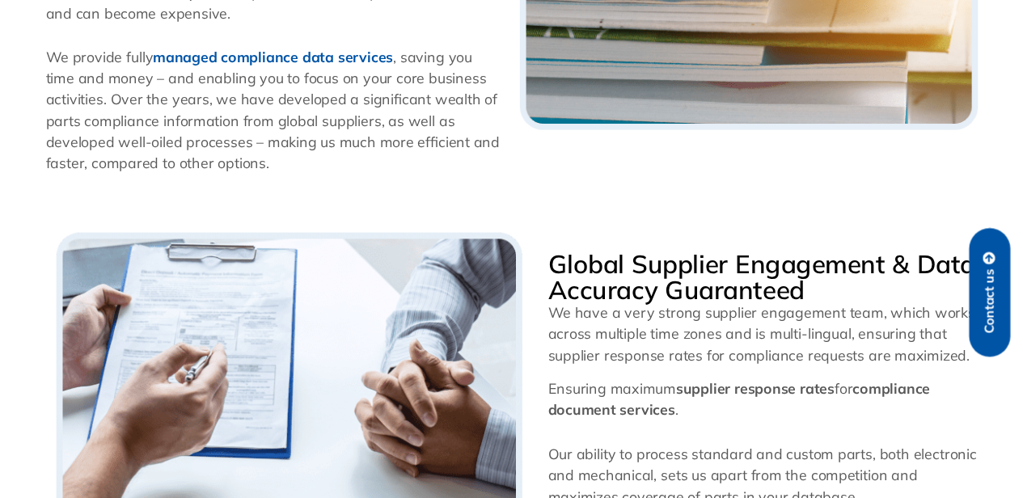
scroll to position [890, 0]
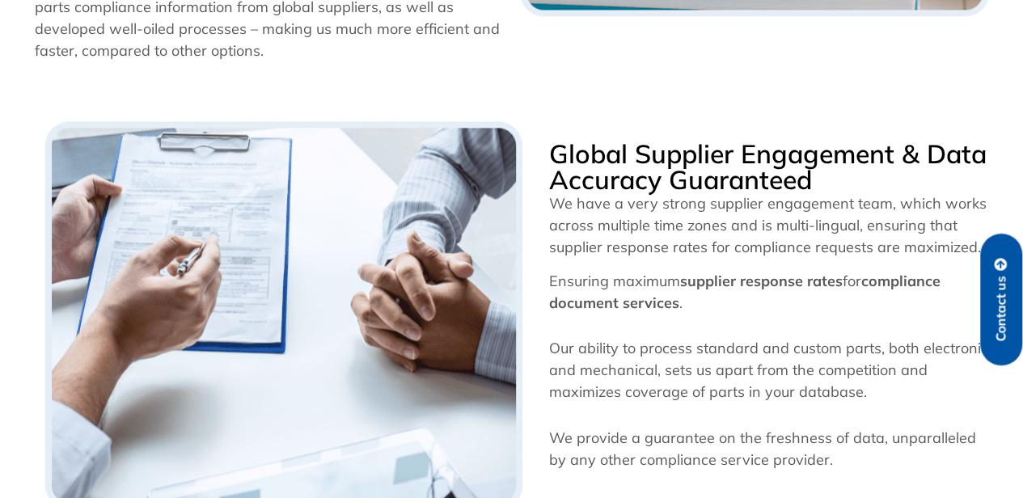
click at [717, 303] on p "Ensuring maximum supplier response rates for compliance document services ." at bounding box center [769, 292] width 440 height 44
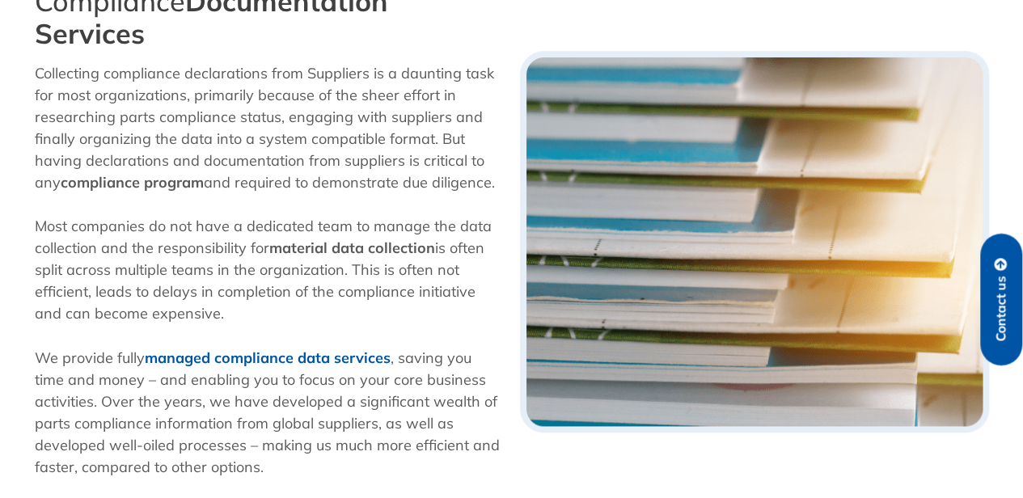
scroll to position [311, 0]
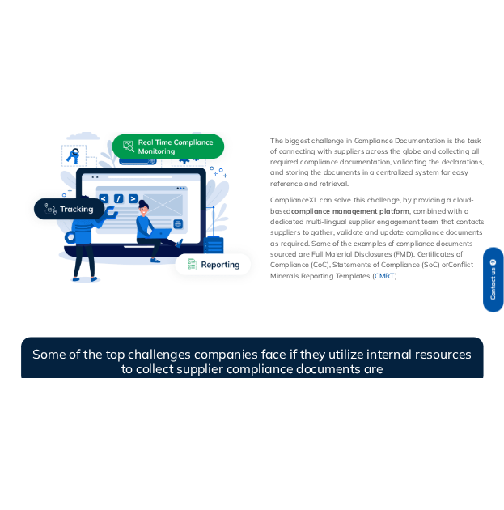
scroll to position [1093, 0]
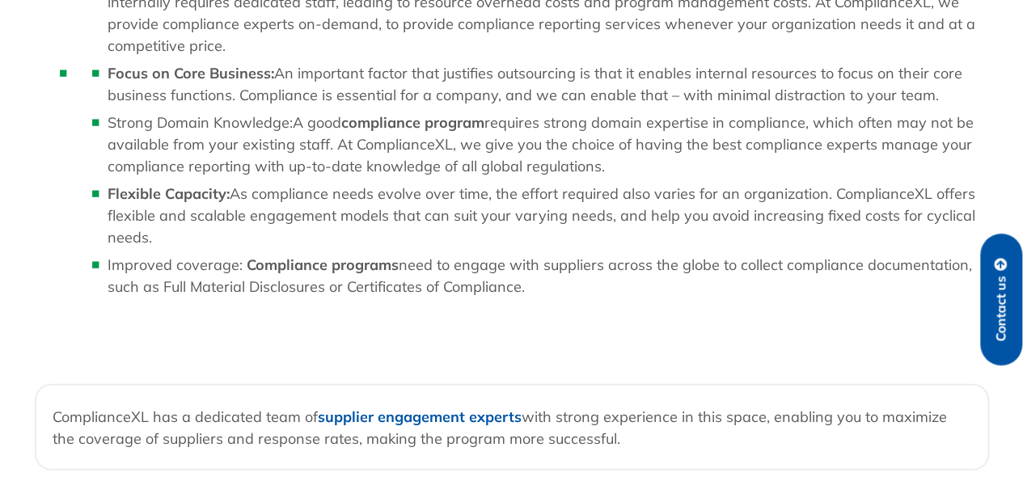
scroll to position [1572, 0]
drag, startPoint x: 45, startPoint y: 130, endPoint x: 630, endPoint y: 306, distance: 610.5
click at [630, 306] on div "Reduced Total Cost of Ownership – Driving the entire compliance program interna…" at bounding box center [512, 116] width 938 height 387
copy div "Loremip Dolor Sita co Adipiscin – Elitsed doe tempor incididunt utlabor etdolor…"
